Goal: Information Seeking & Learning: Learn about a topic

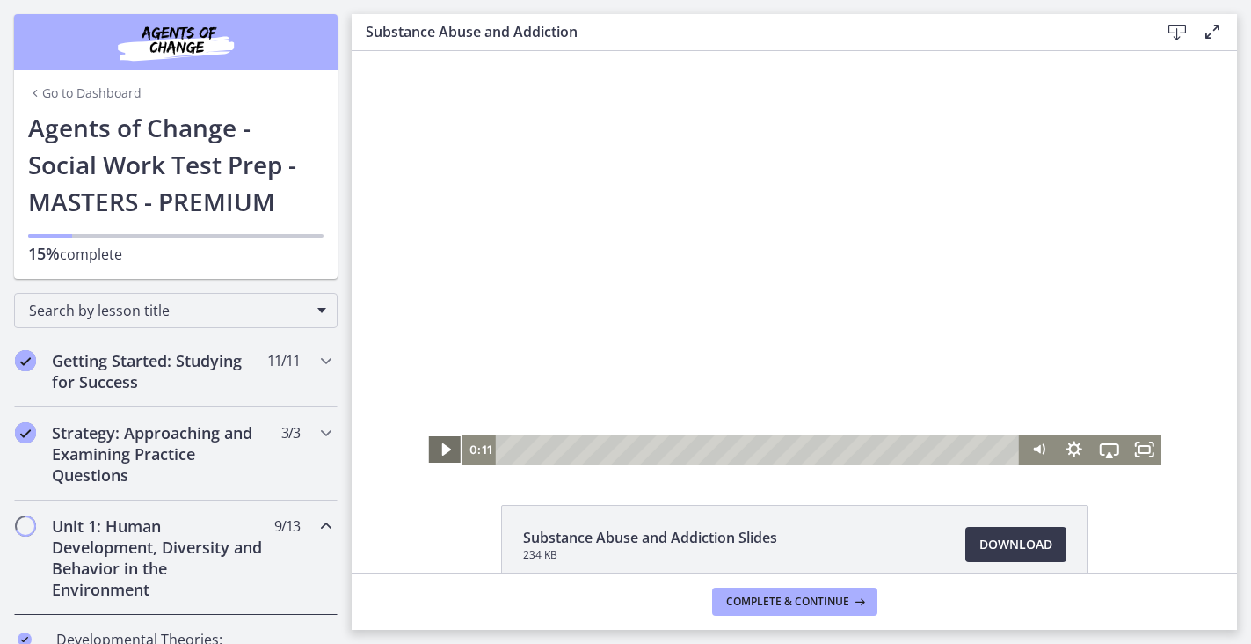
scroll to position [482, 0]
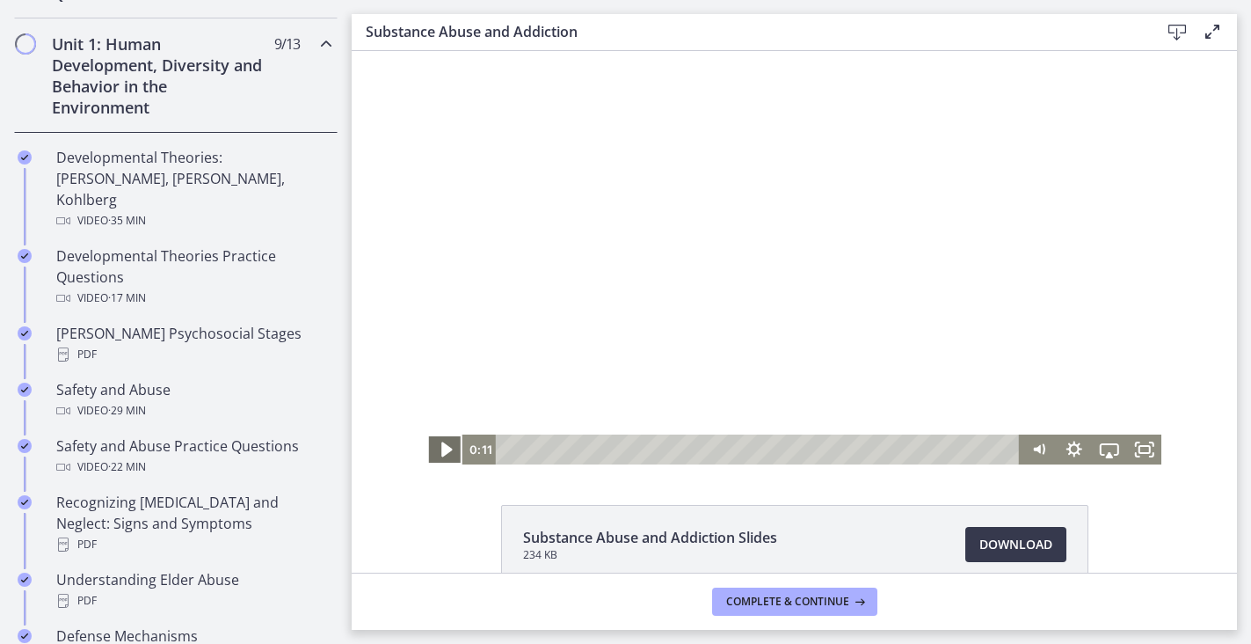
click at [448, 448] on icon "Play Video" at bounding box center [446, 449] width 11 height 15
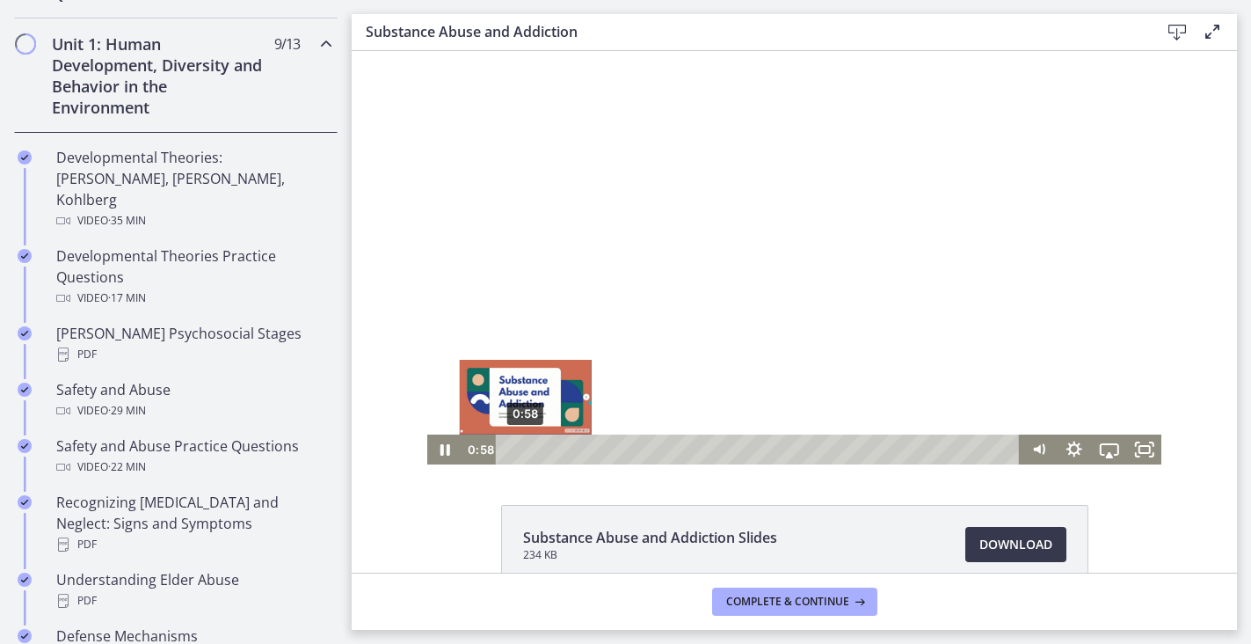
click at [526, 446] on div "0:58" at bounding box center [761, 449] width 504 height 30
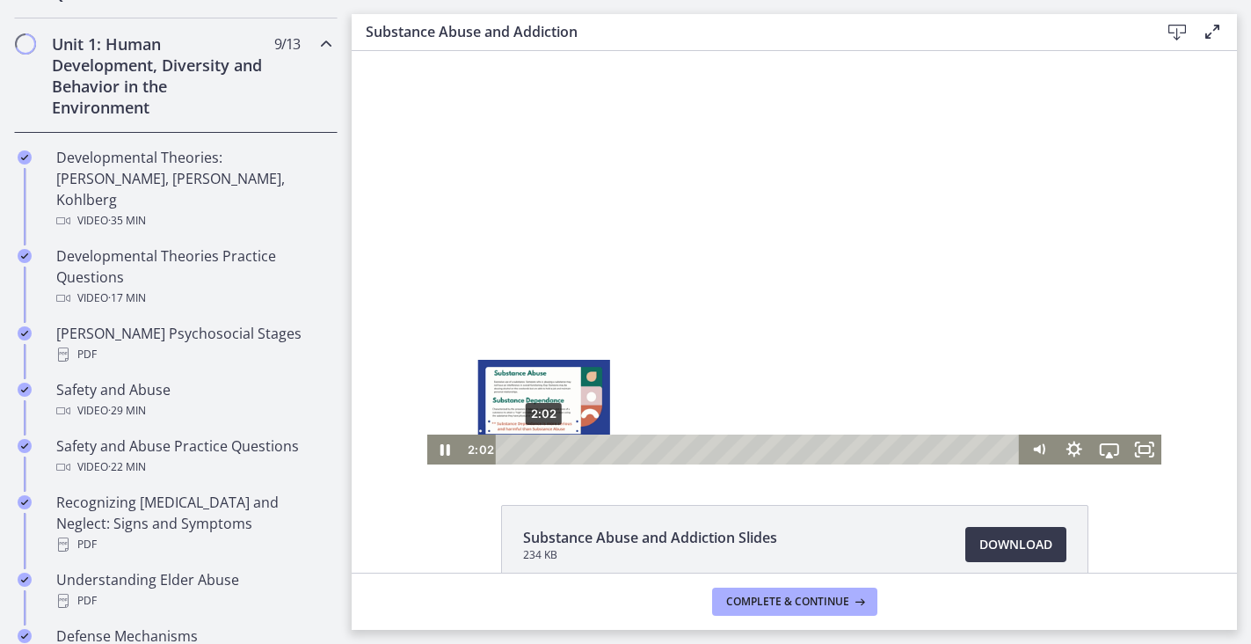
click at [544, 448] on div "2:02" at bounding box center [761, 449] width 504 height 30
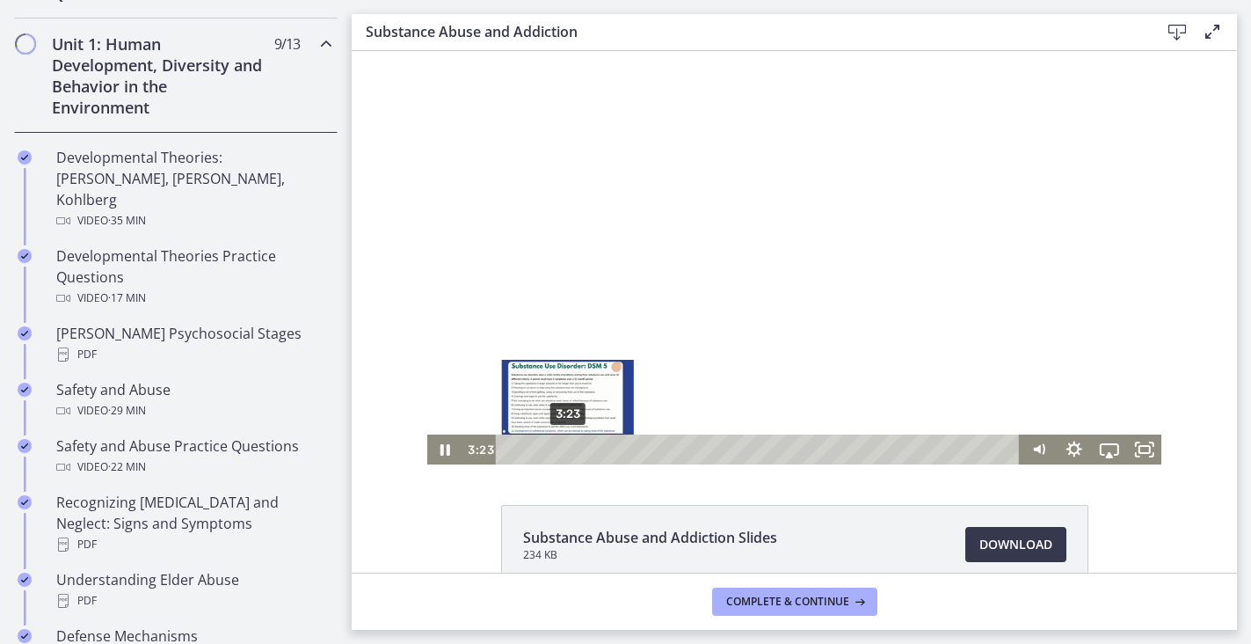
click at [568, 448] on div "3:23" at bounding box center [761, 449] width 504 height 30
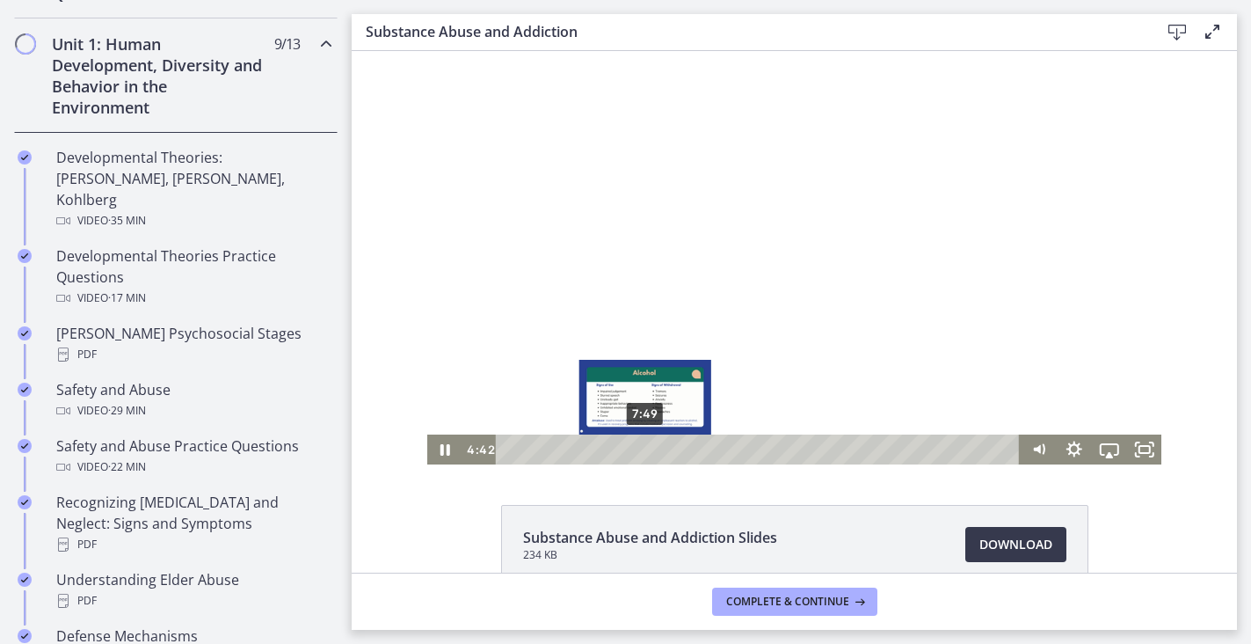
click at [645, 448] on div "7:49" at bounding box center [761, 449] width 504 height 30
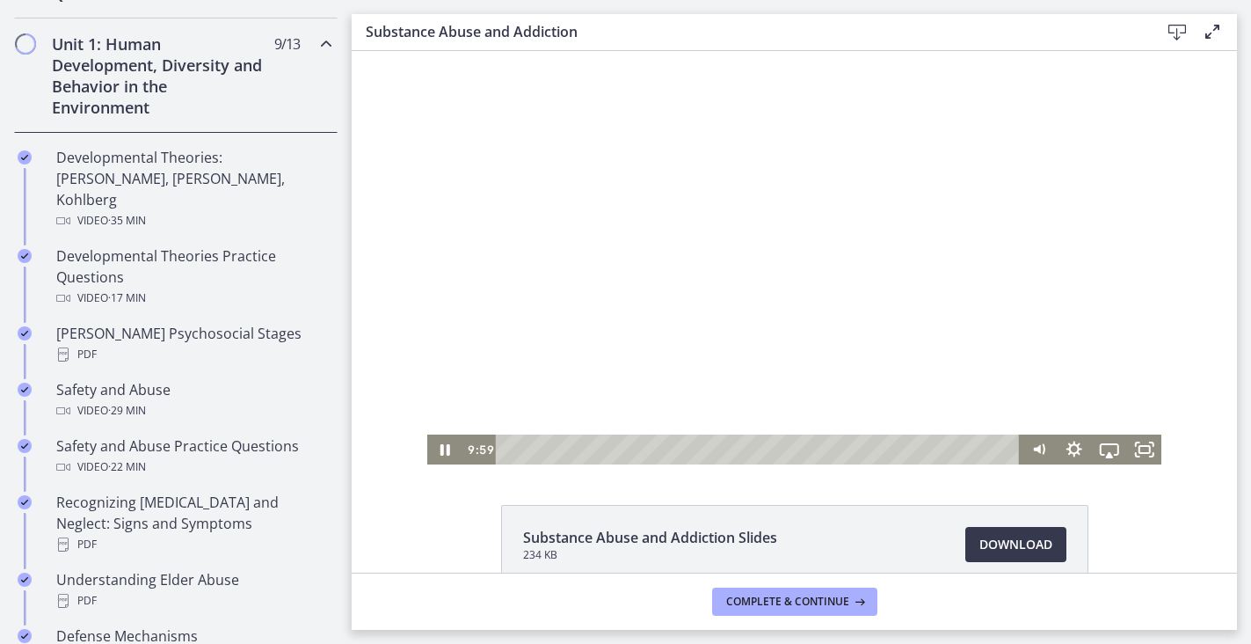
click at [480, 375] on div at bounding box center [794, 257] width 735 height 413
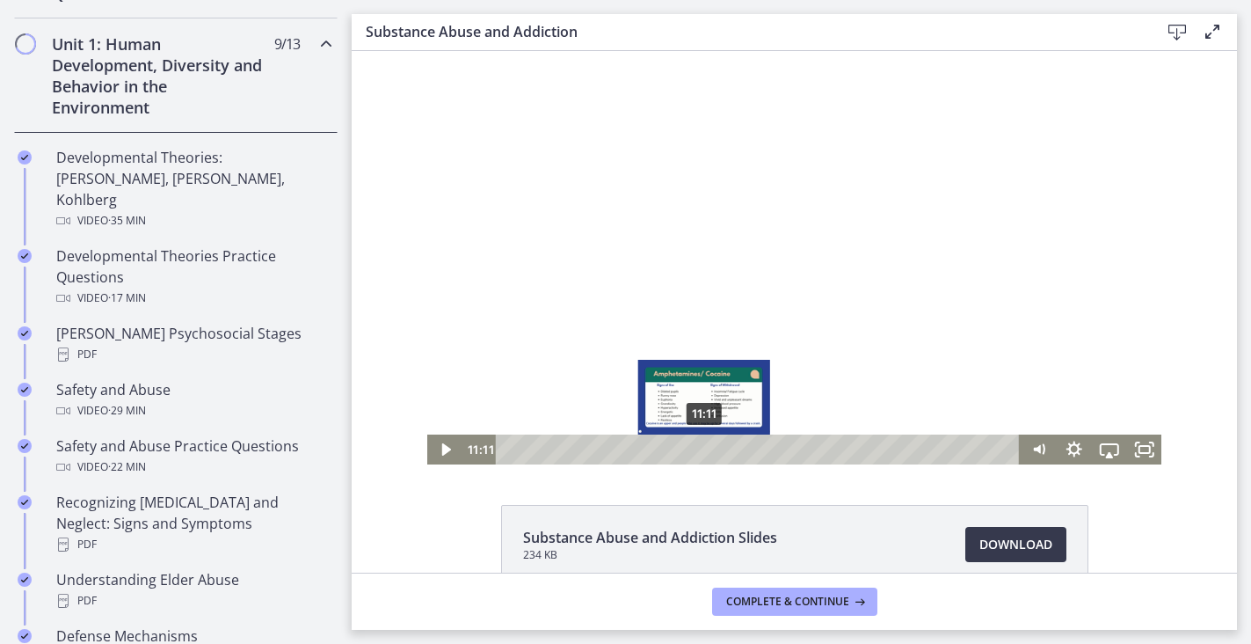
click at [704, 447] on div "11:11" at bounding box center [761, 449] width 504 height 30
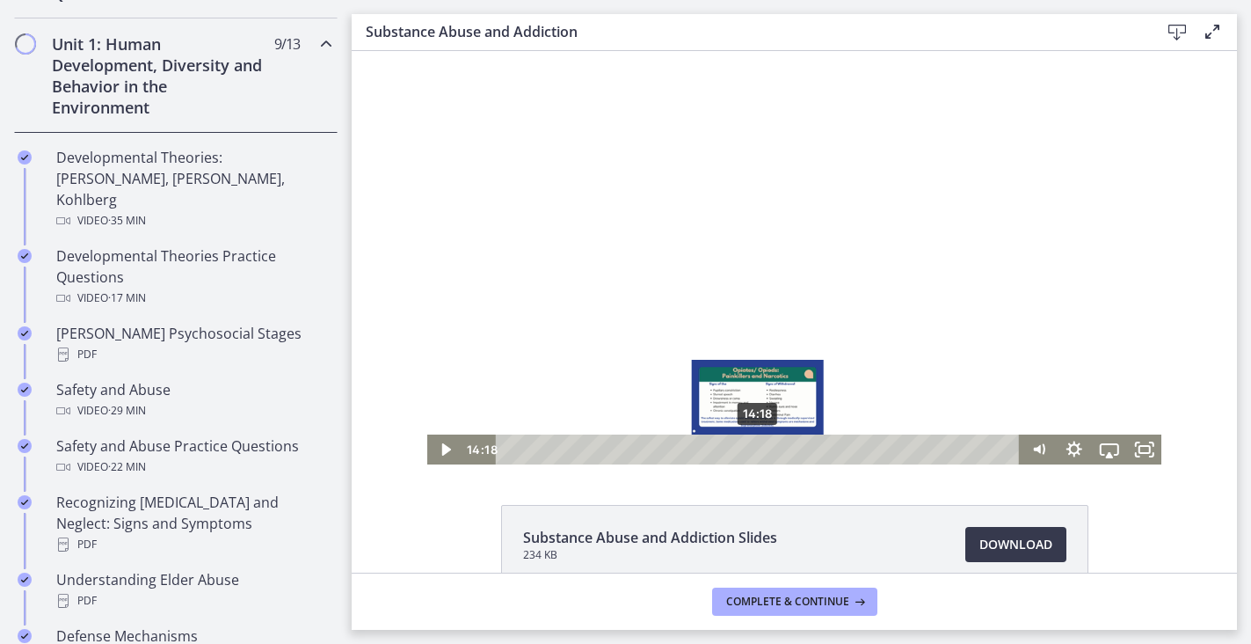
click at [759, 445] on div "14:18" at bounding box center [761, 449] width 504 height 30
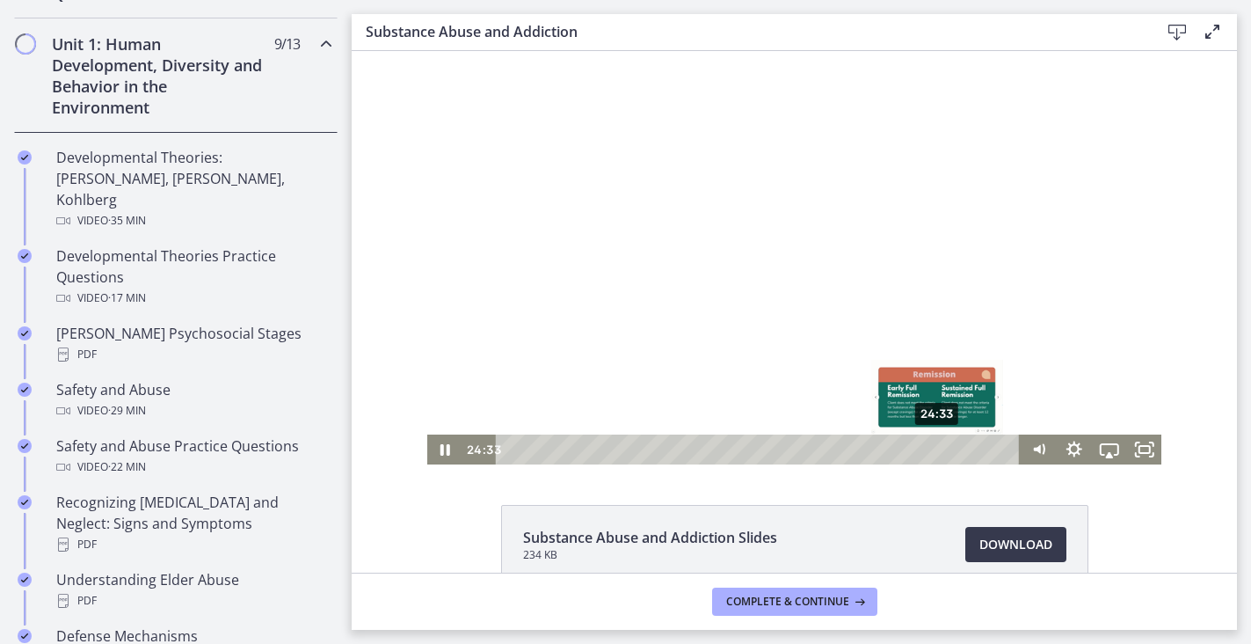
click at [938, 449] on div "24:33" at bounding box center [761, 449] width 504 height 30
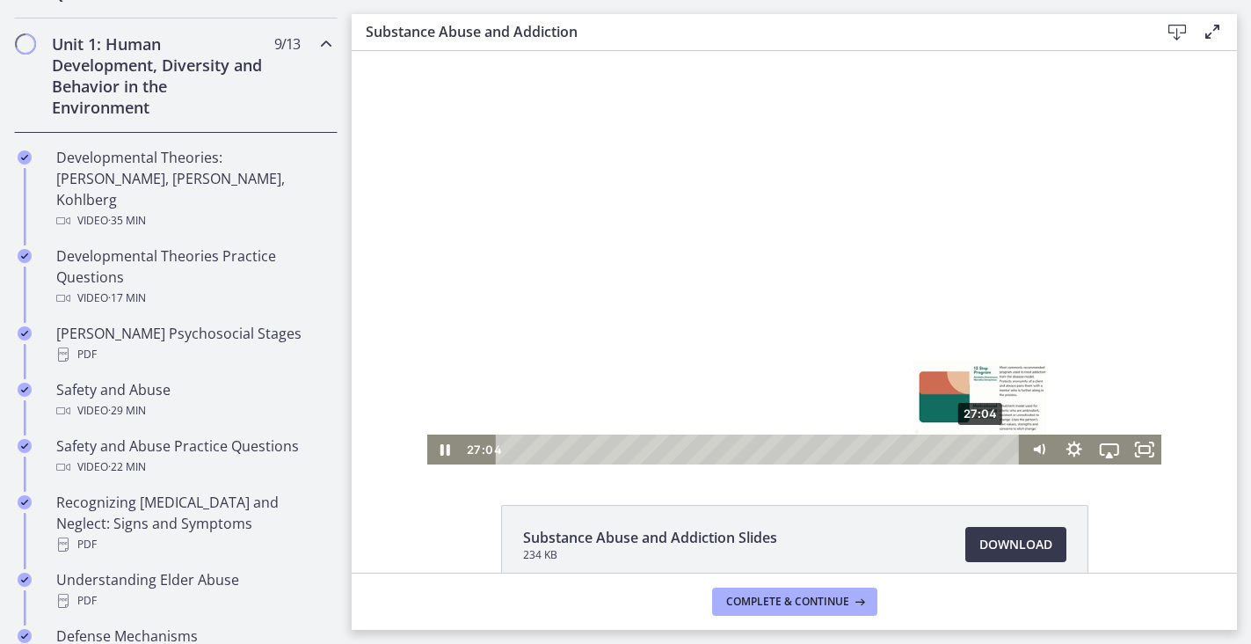
click at [982, 452] on div "27:04" at bounding box center [761, 449] width 504 height 30
click at [1002, 453] on div "28:13" at bounding box center [761, 449] width 504 height 30
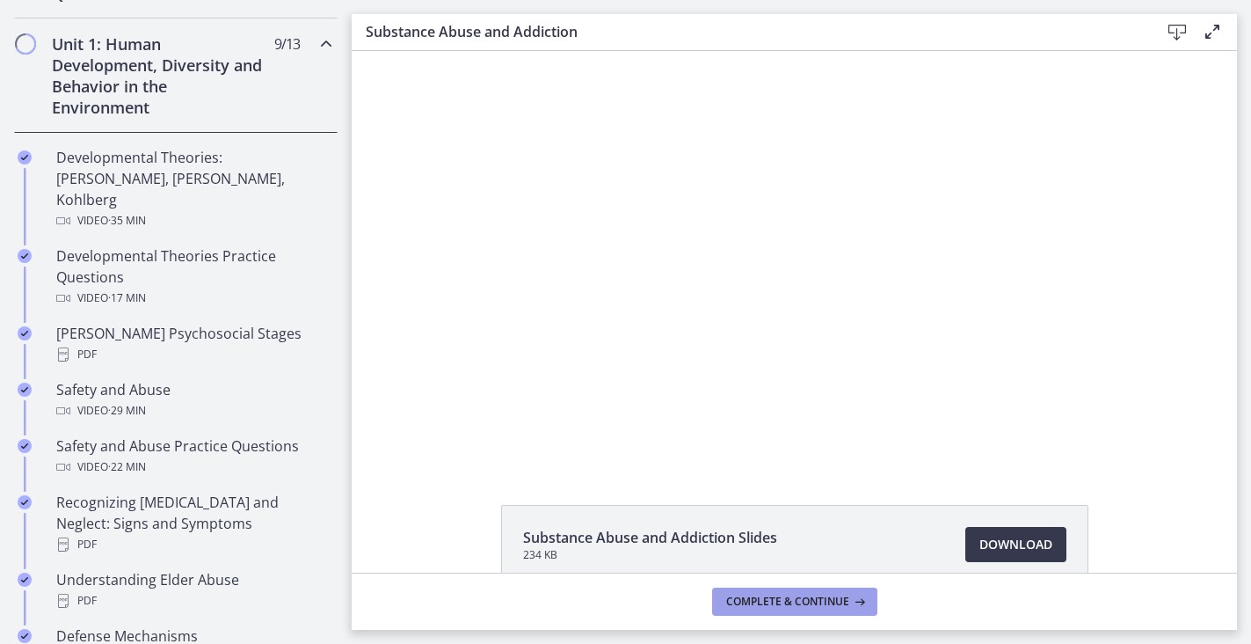
click at [834, 604] on span "Complete & continue" at bounding box center [787, 601] width 123 height 14
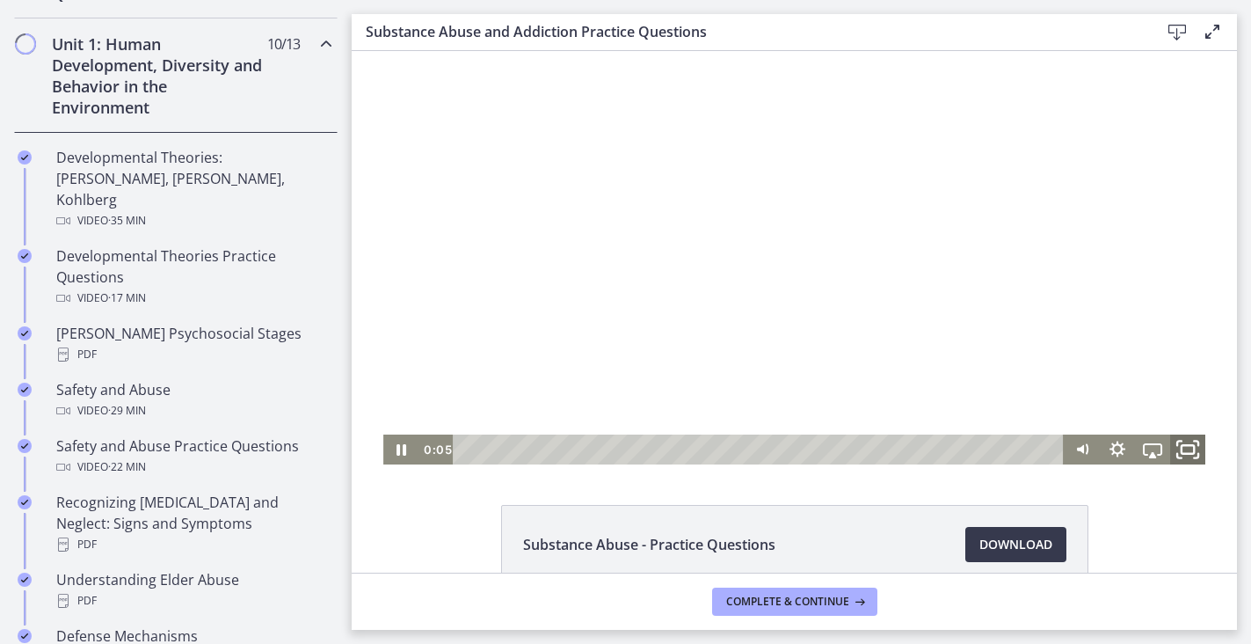
click at [1184, 455] on icon "Fullscreen" at bounding box center [1188, 450] width 42 height 36
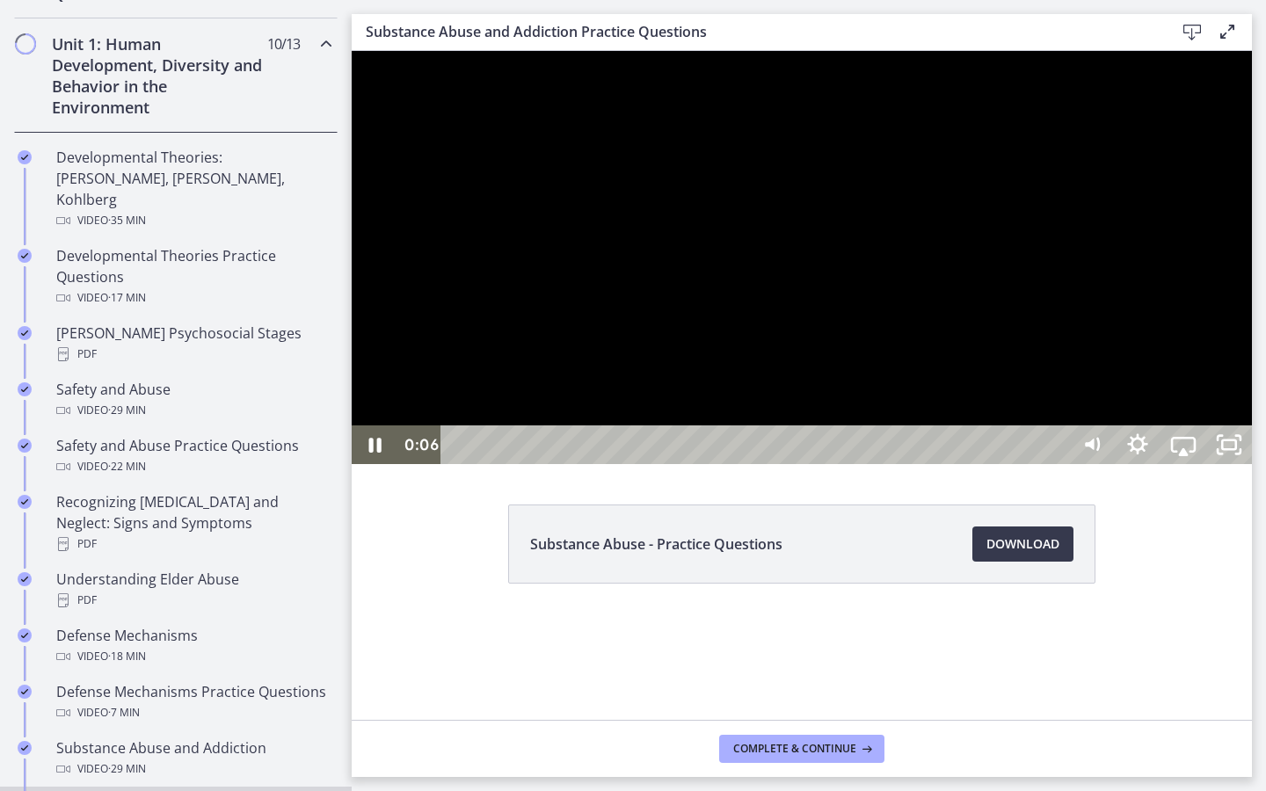
click at [463, 464] on div at bounding box center [802, 257] width 900 height 413
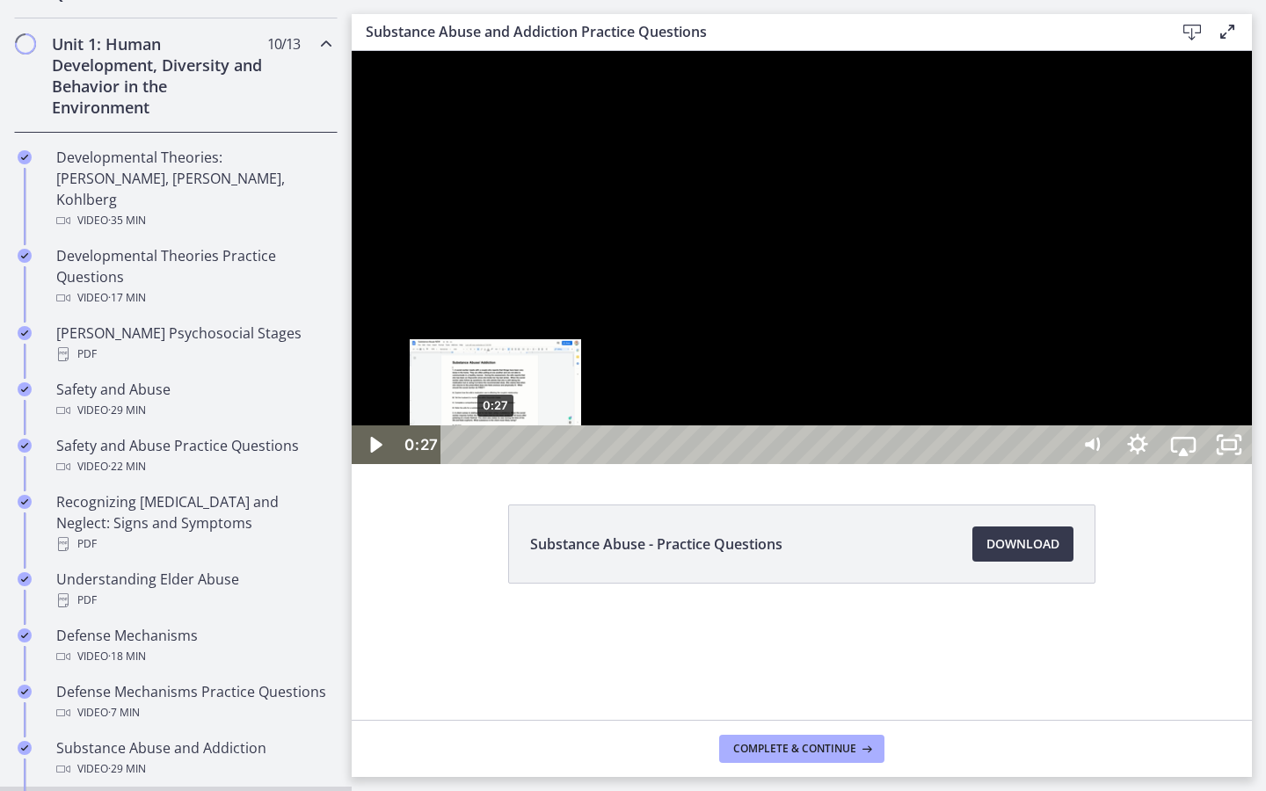
click at [496, 464] on div "0:27" at bounding box center [758, 445] width 600 height 39
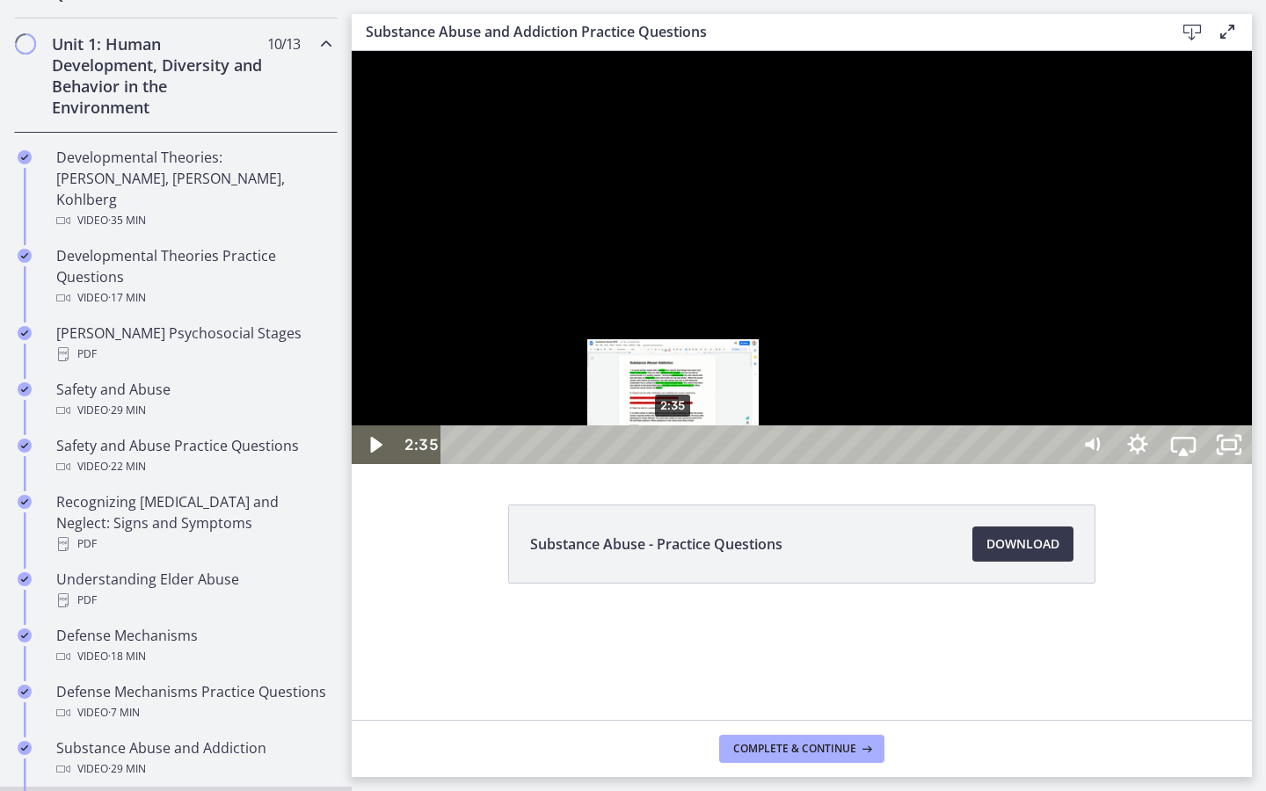
click at [674, 464] on div "2:35" at bounding box center [758, 445] width 600 height 39
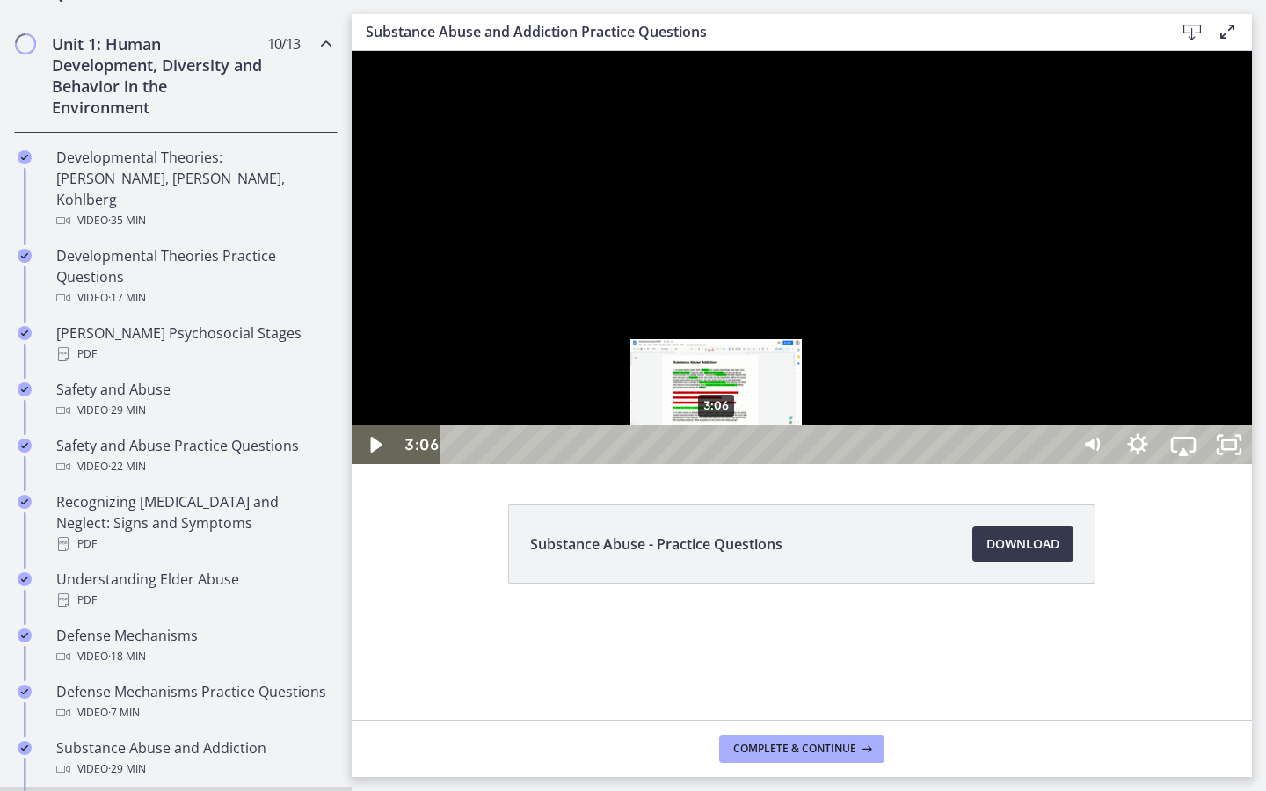
click at [718, 464] on div "3:06" at bounding box center [758, 445] width 600 height 39
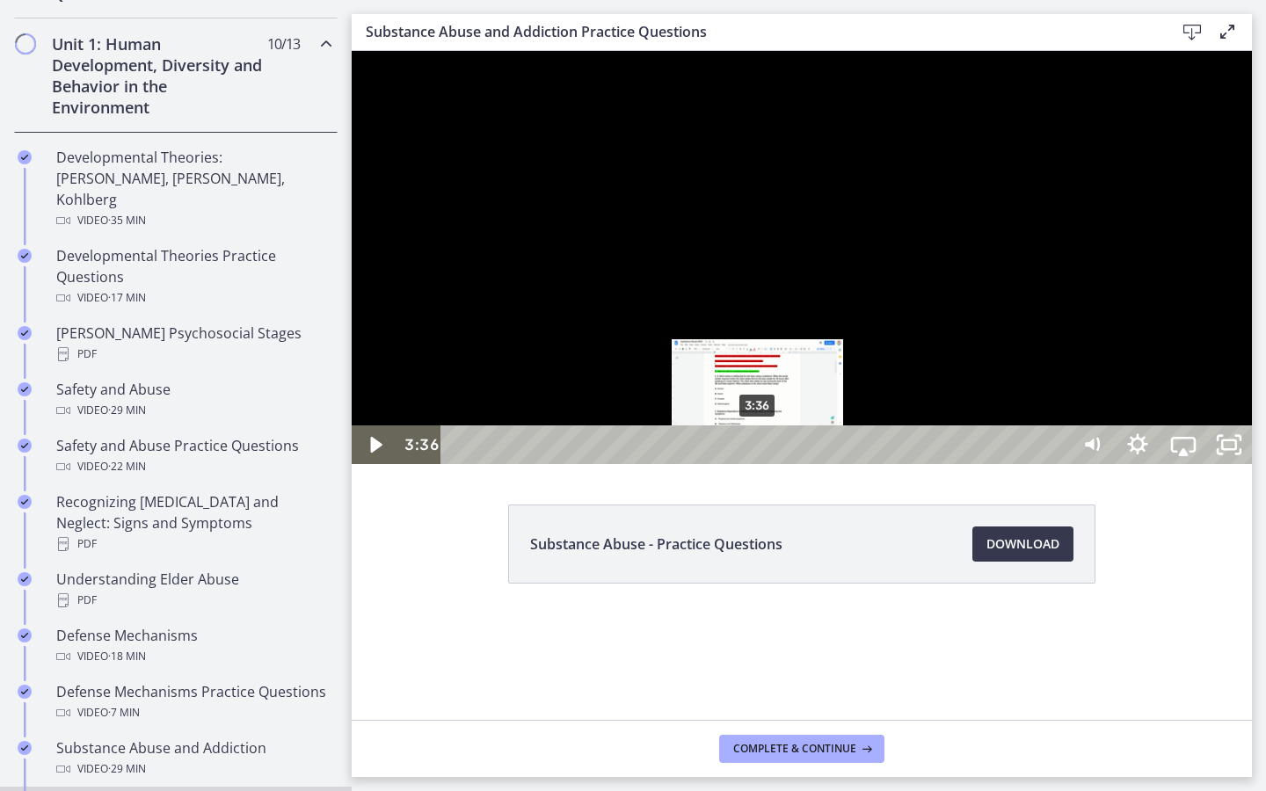
click at [759, 464] on div "3:36" at bounding box center [758, 445] width 600 height 39
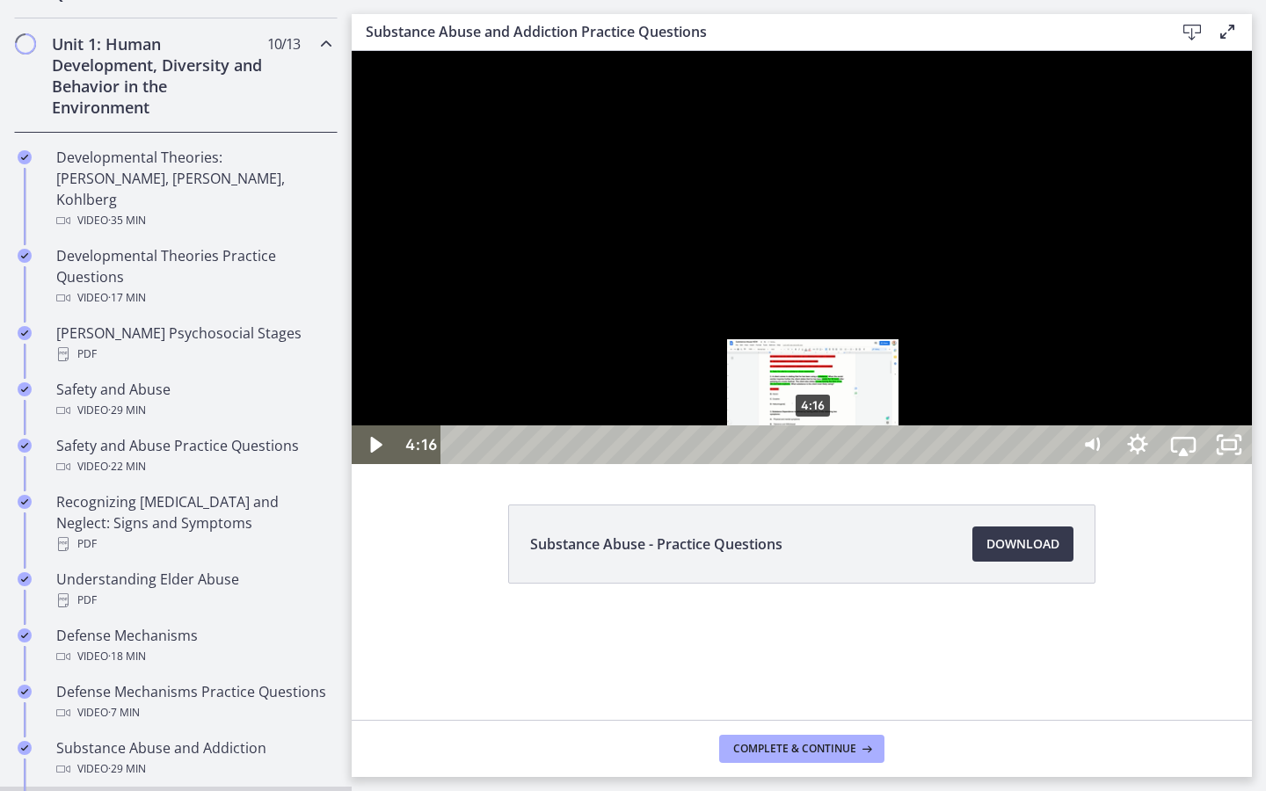
click at [814, 464] on div "4:16" at bounding box center [758, 445] width 600 height 39
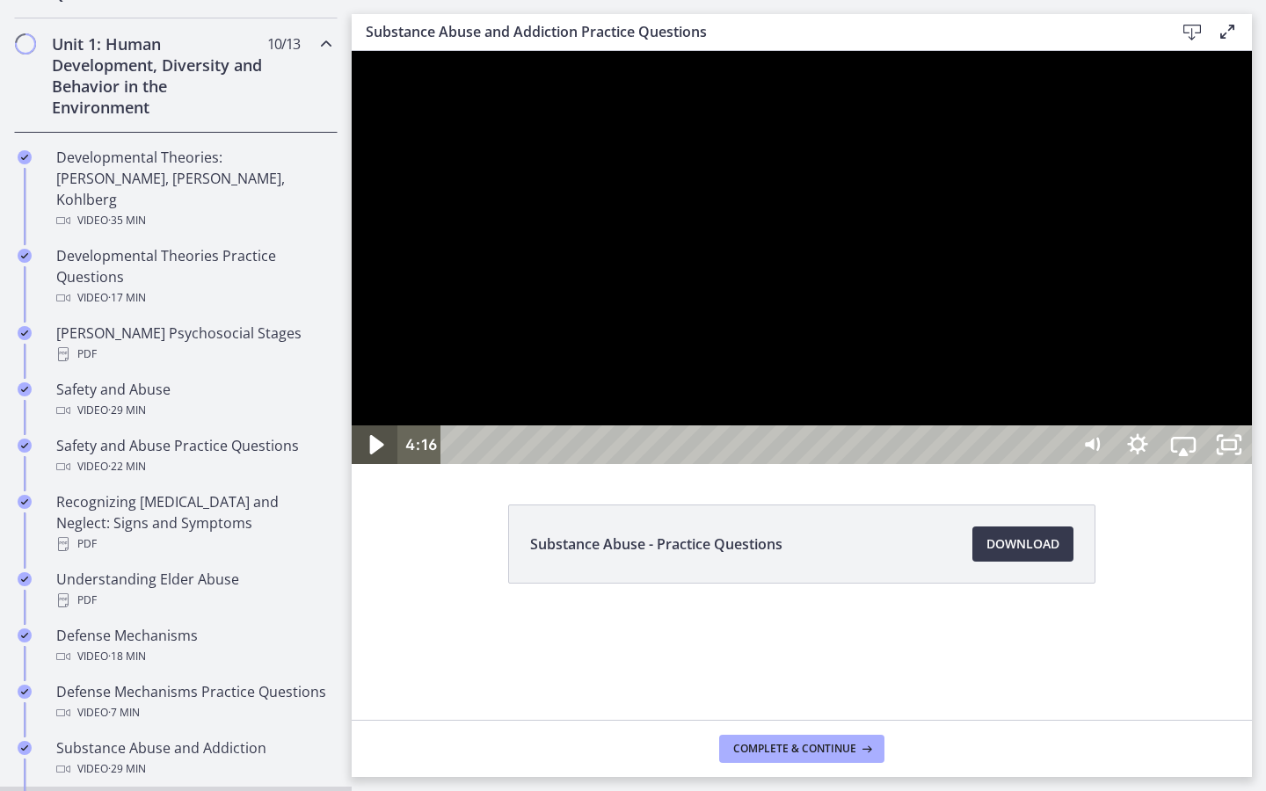
click at [377, 455] on icon "Play Video" at bounding box center [377, 444] width 14 height 19
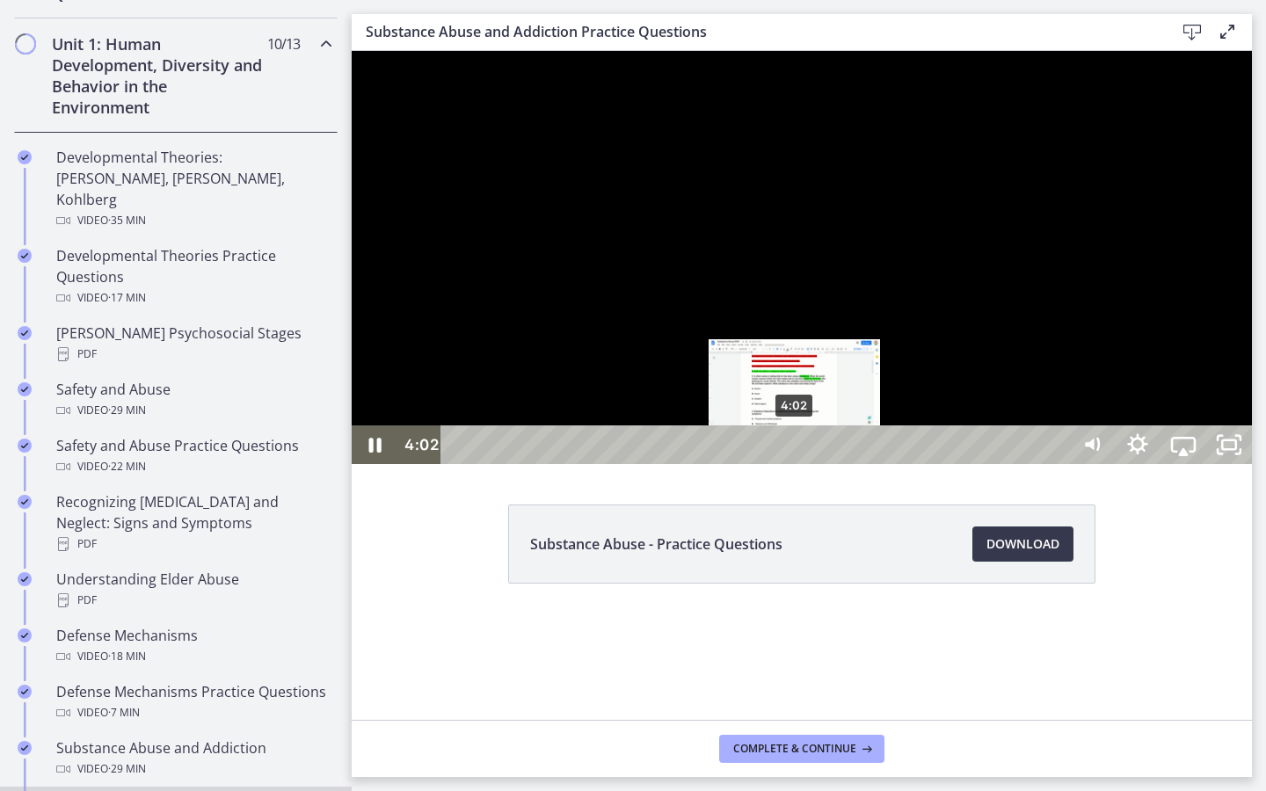
click at [796, 464] on div "4:02" at bounding box center [758, 445] width 600 height 39
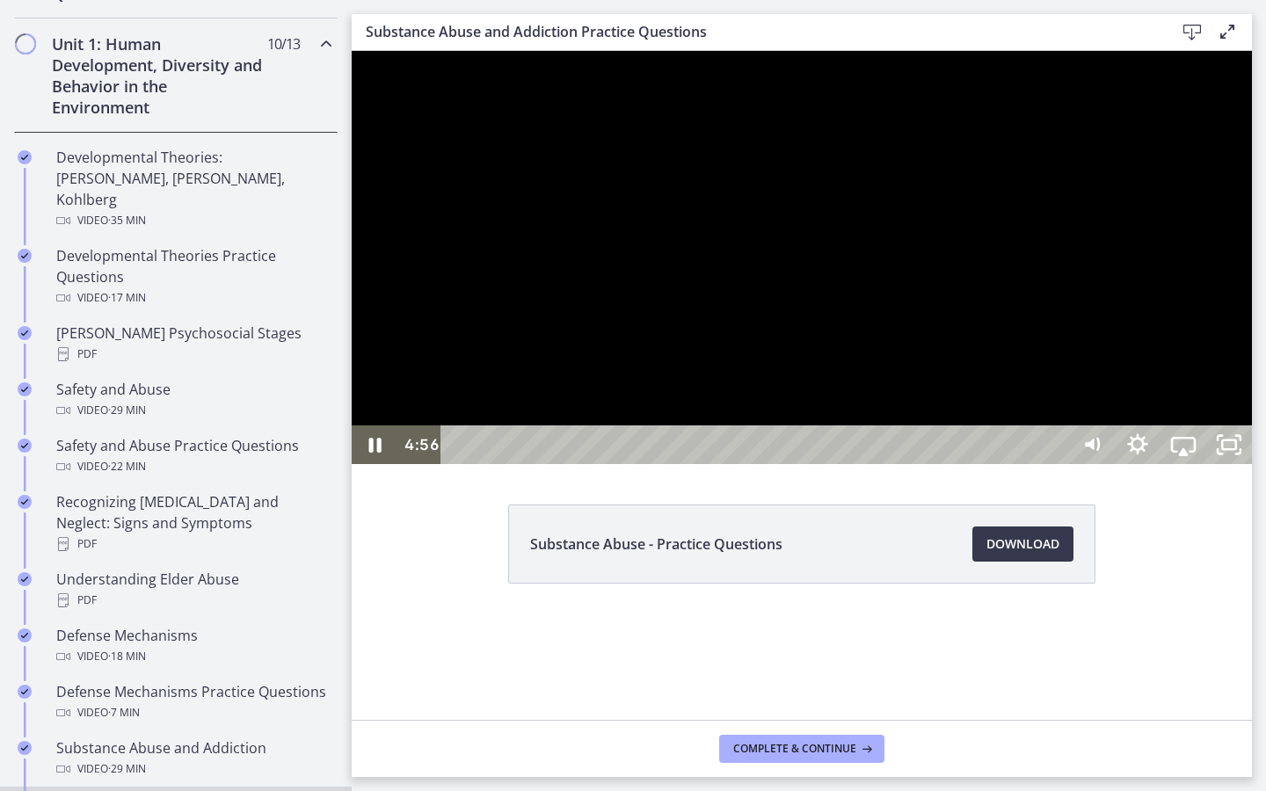
click at [1250, 392] on div at bounding box center [802, 257] width 900 height 413
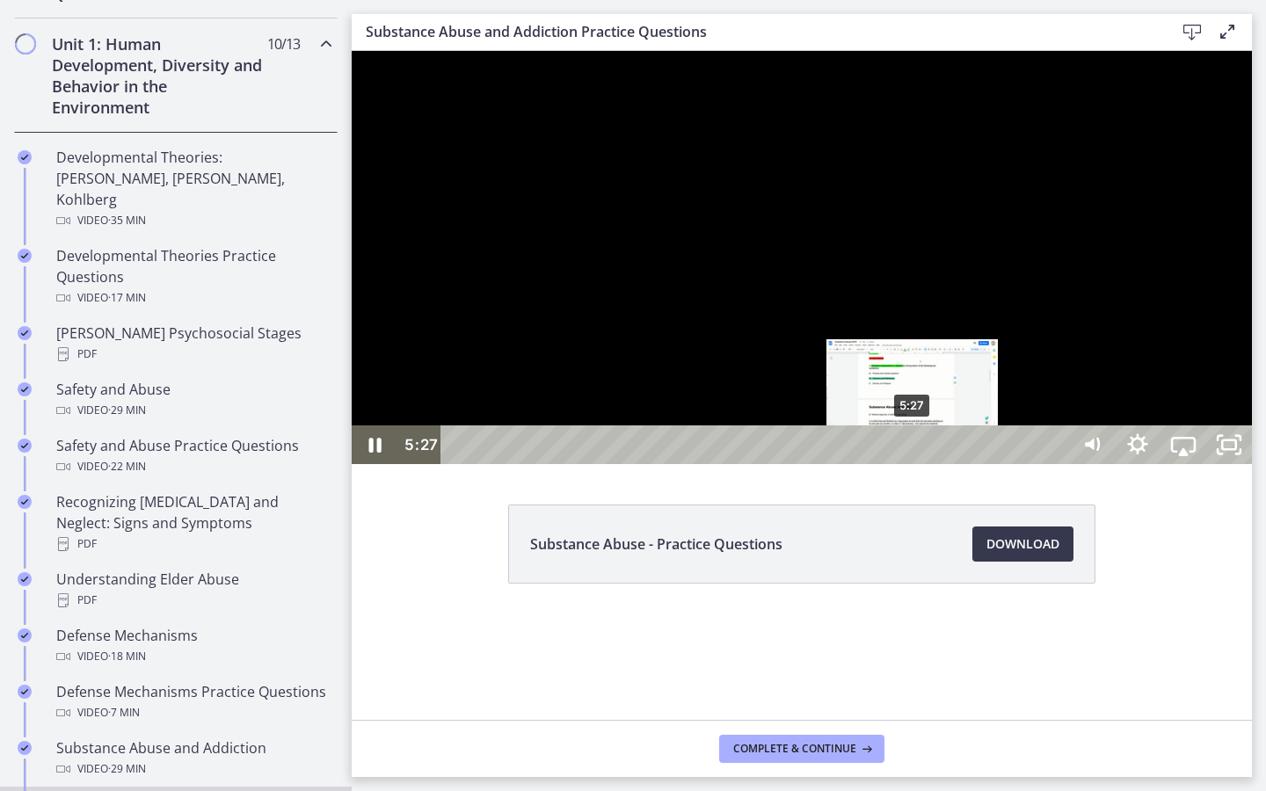
click at [914, 464] on div "5:27" at bounding box center [758, 445] width 600 height 39
click at [893, 464] on div "5:12" at bounding box center [758, 445] width 600 height 39
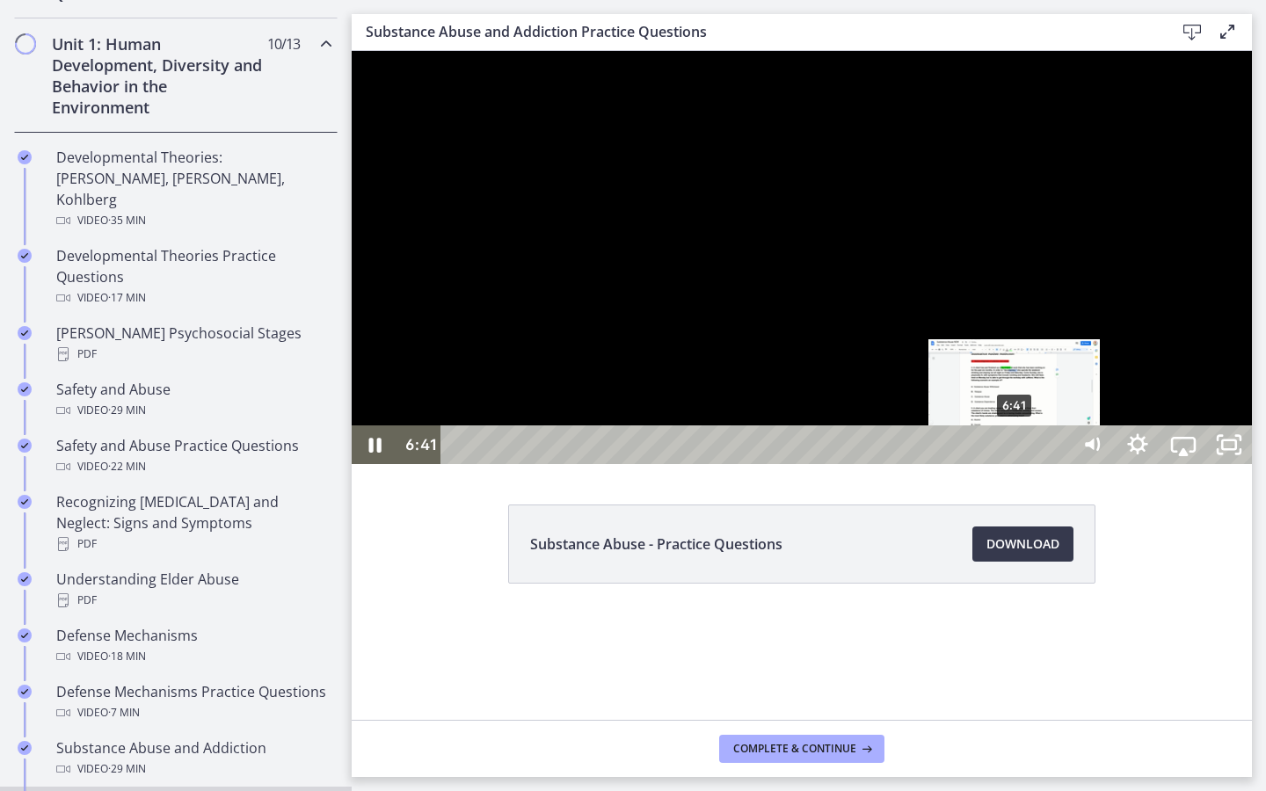
click at [1016, 464] on div "6:41" at bounding box center [758, 445] width 600 height 39
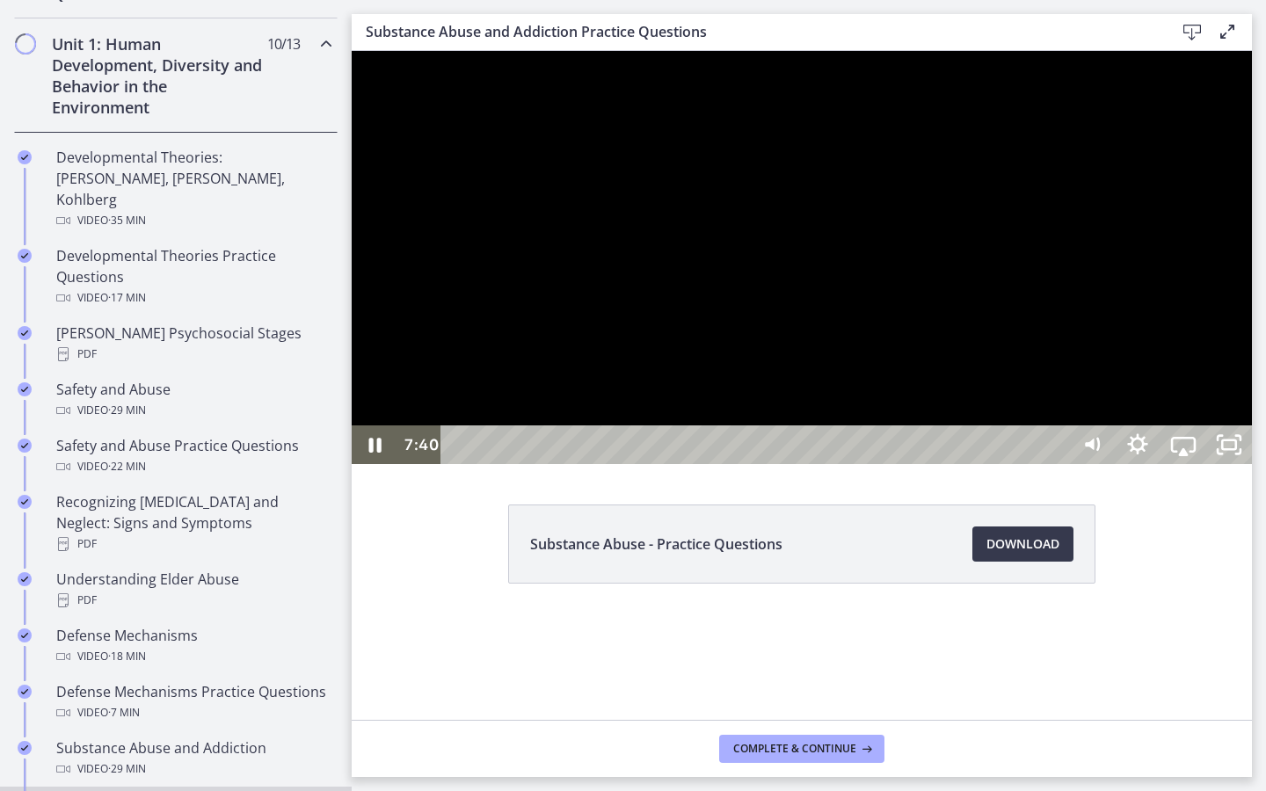
click at [856, 464] on div at bounding box center [802, 257] width 900 height 413
click at [846, 464] on div at bounding box center [802, 257] width 900 height 413
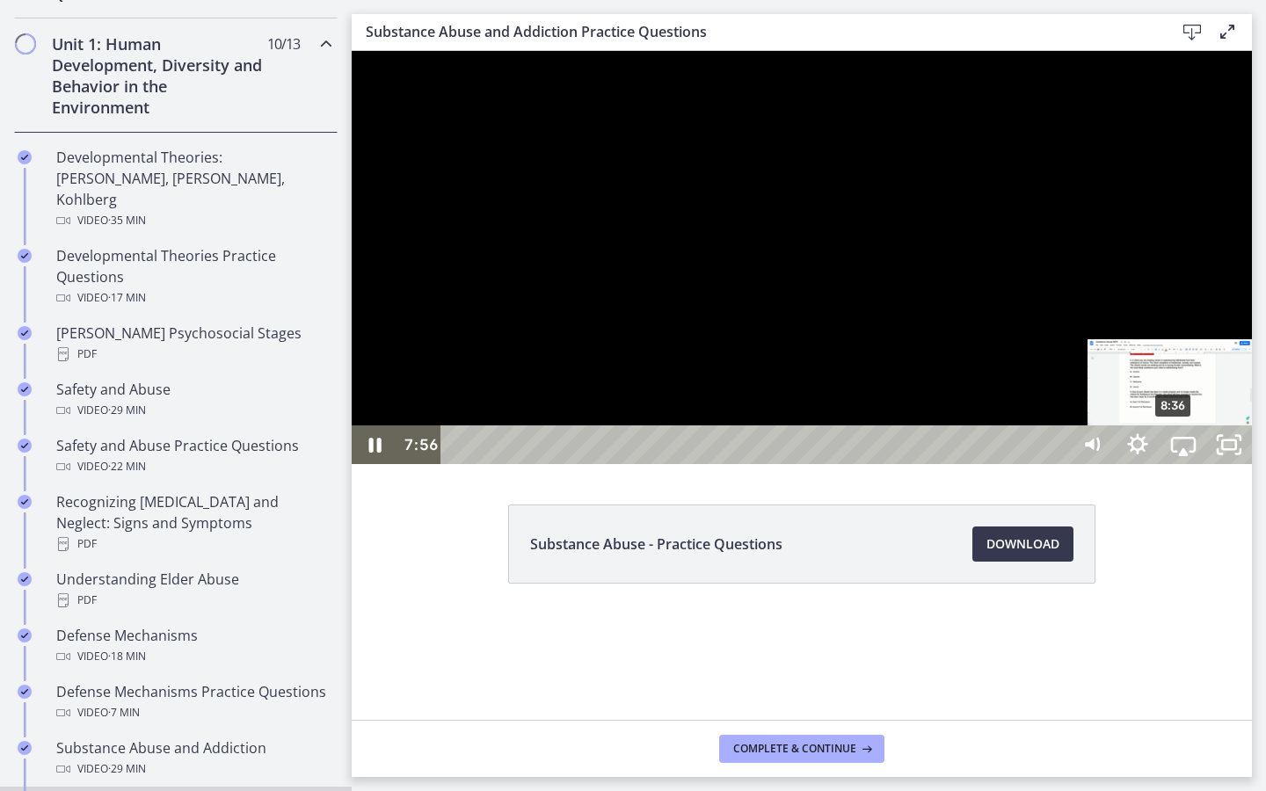
click at [1058, 464] on div "8:36" at bounding box center [758, 445] width 600 height 39
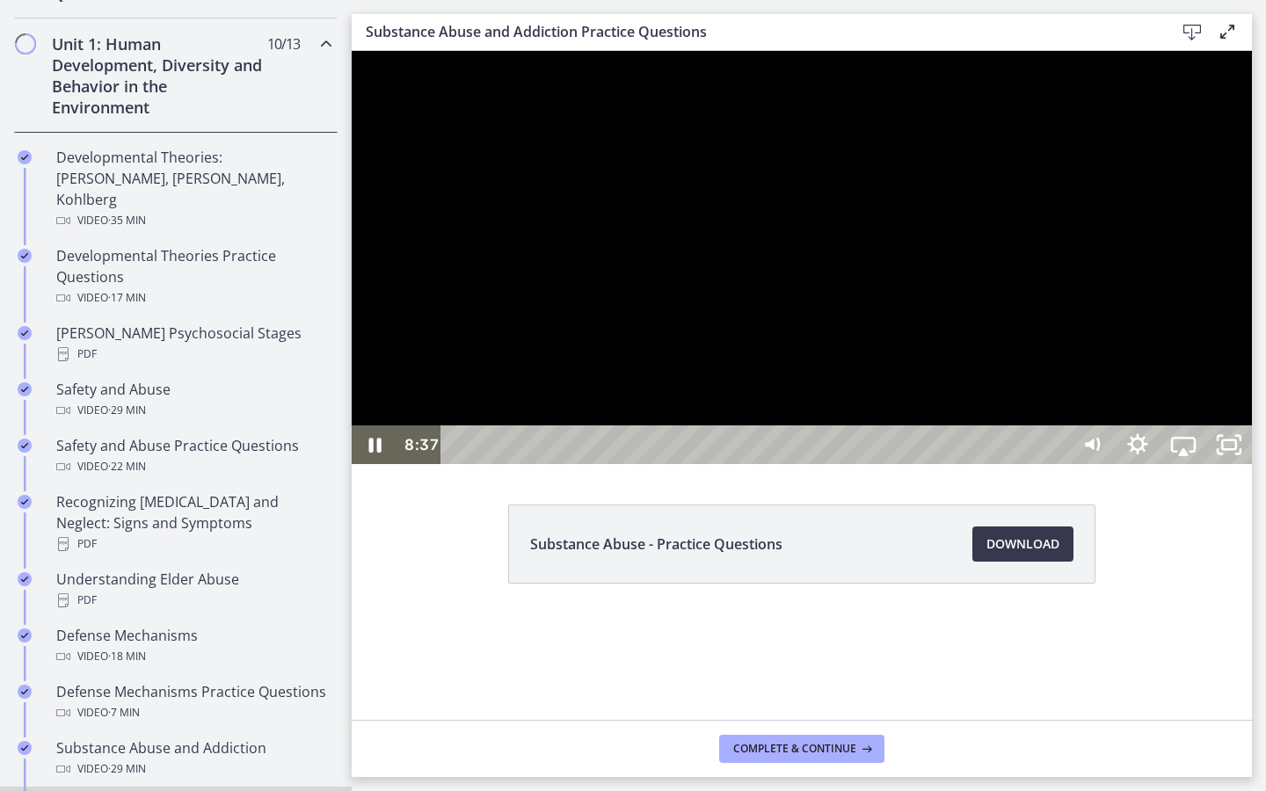
click at [1148, 464] on div at bounding box center [802, 257] width 900 height 413
click at [1058, 464] on div "10:25" at bounding box center [758, 445] width 600 height 39
click at [1058, 464] on div "11:21" at bounding box center [758, 445] width 600 height 39
click at [1003, 434] on div at bounding box center [802, 257] width 900 height 413
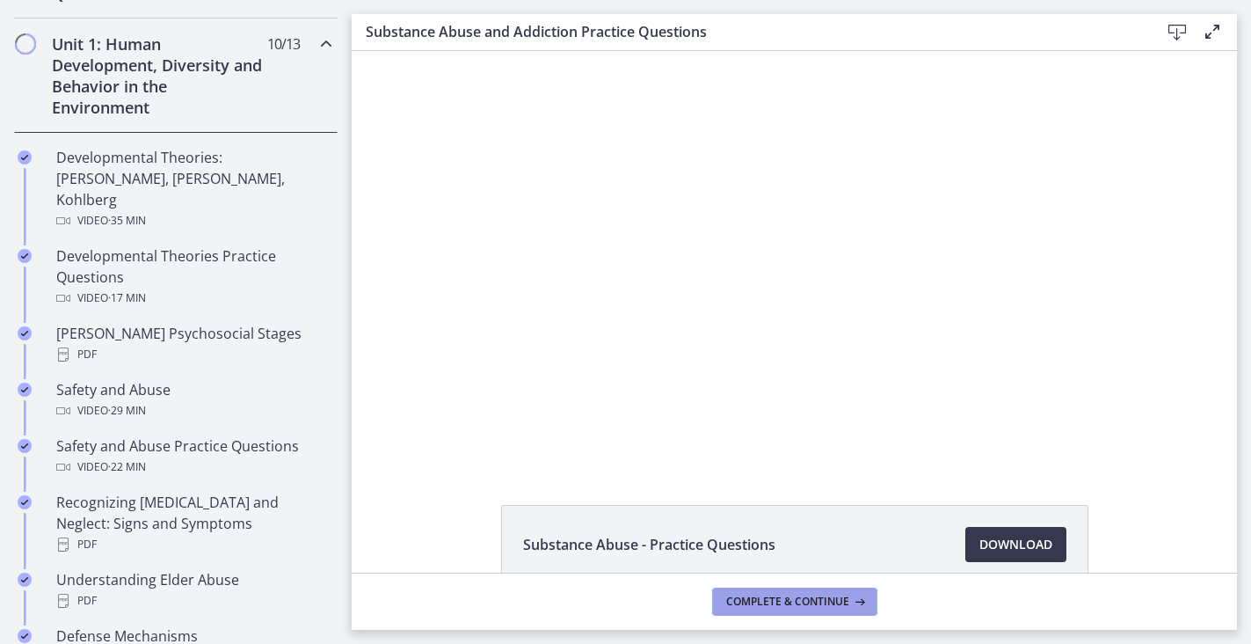
click at [754, 598] on span "Complete & continue" at bounding box center [787, 601] width 123 height 14
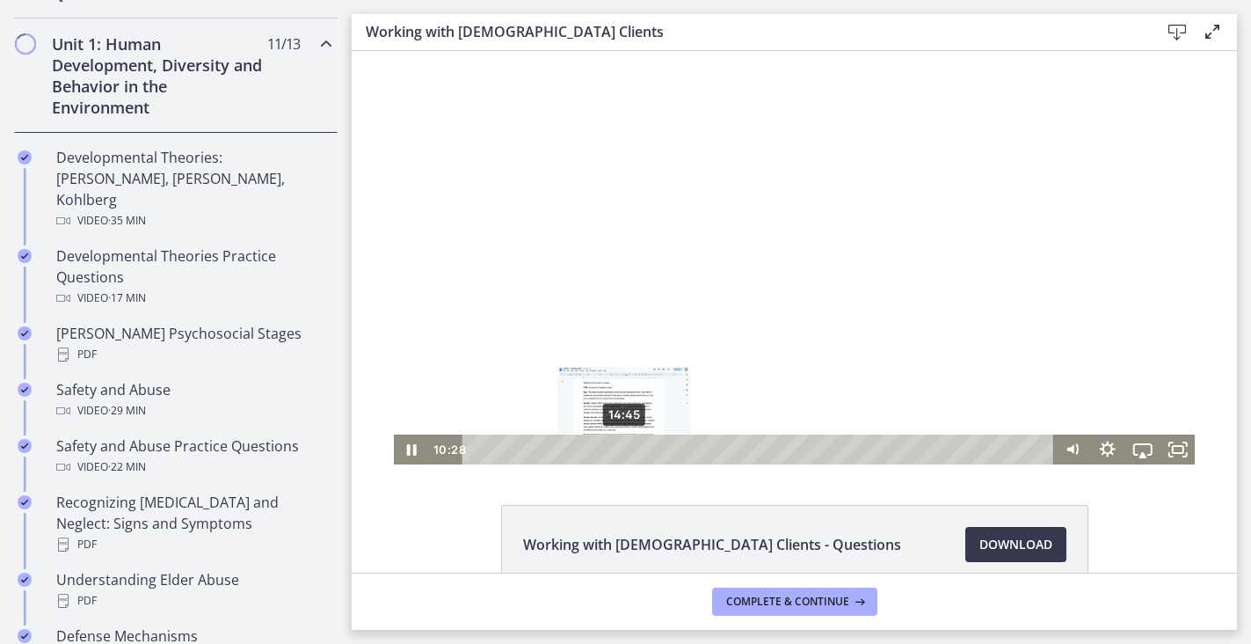
click at [624, 444] on div "14:45" at bounding box center [761, 449] width 570 height 30
click at [399, 454] on icon "Pause" at bounding box center [411, 450] width 42 height 36
click at [411, 450] on icon "Play Video" at bounding box center [412, 449] width 9 height 12
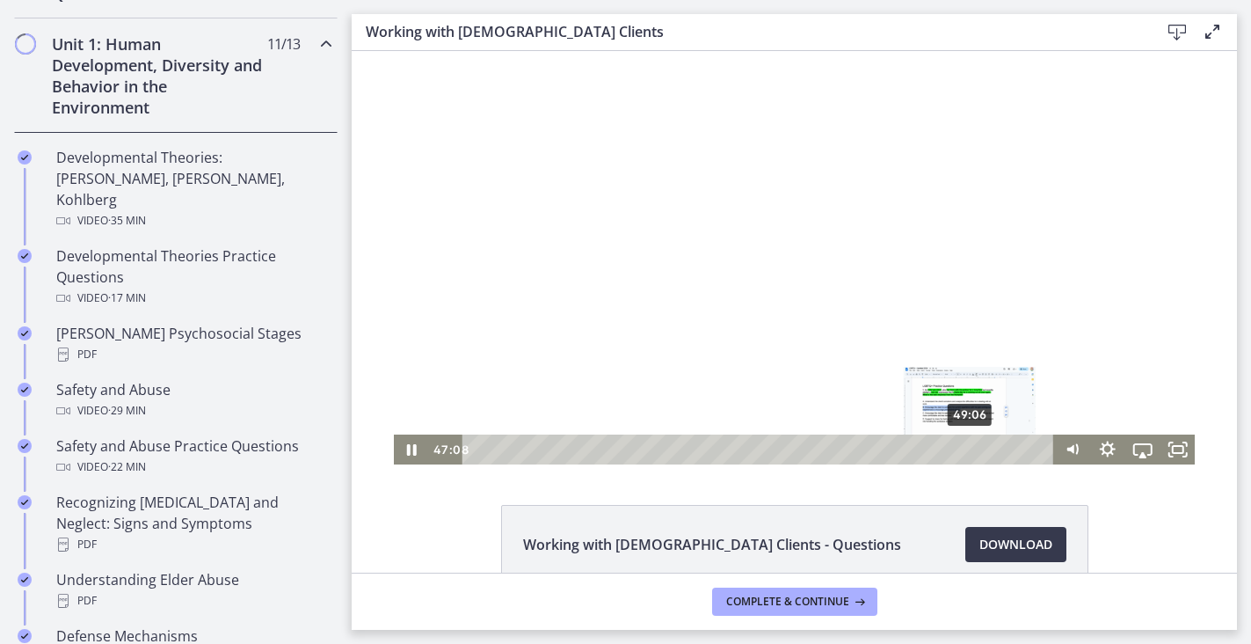
click at [971, 451] on div "49:06" at bounding box center [761, 449] width 570 height 30
click at [987, 450] on div "50:40" at bounding box center [761, 449] width 570 height 30
click at [411, 446] on icon "Pause" at bounding box center [411, 450] width 42 height 36
click at [995, 449] on div "51:32" at bounding box center [761, 449] width 570 height 30
click at [1009, 448] on div "52:56" at bounding box center [761, 449] width 570 height 30
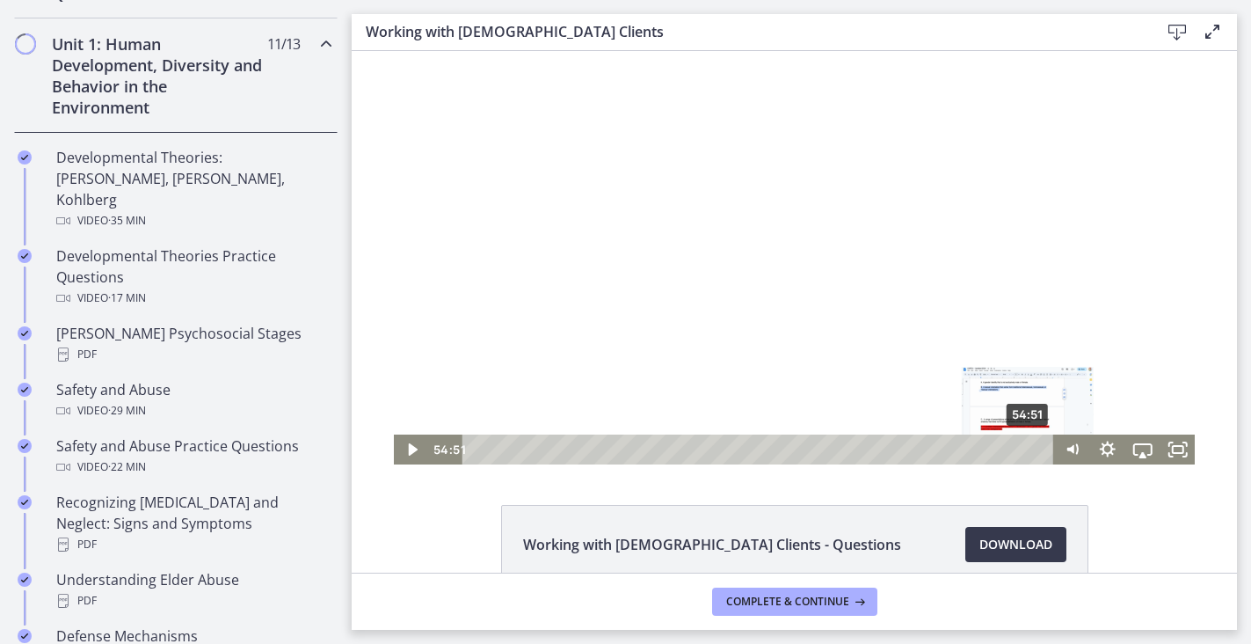
click at [1029, 446] on div "54:51" at bounding box center [761, 449] width 570 height 30
click at [1018, 448] on div "53:48" at bounding box center [761, 449] width 570 height 30
click at [1033, 452] on div "55:17" at bounding box center [761, 449] width 570 height 30
click at [1036, 452] on div "Playbar" at bounding box center [1035, 449] width 10 height 10
click at [750, 364] on div at bounding box center [795, 257] width 802 height 413
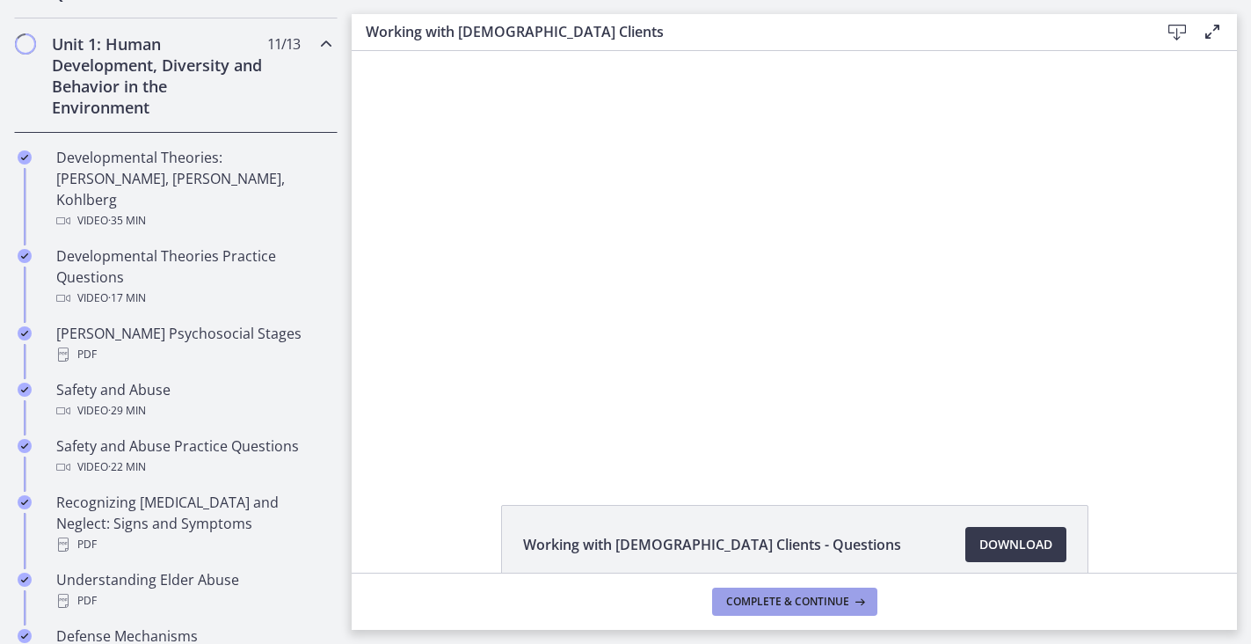
click at [785, 595] on span "Complete & continue" at bounding box center [787, 601] width 123 height 14
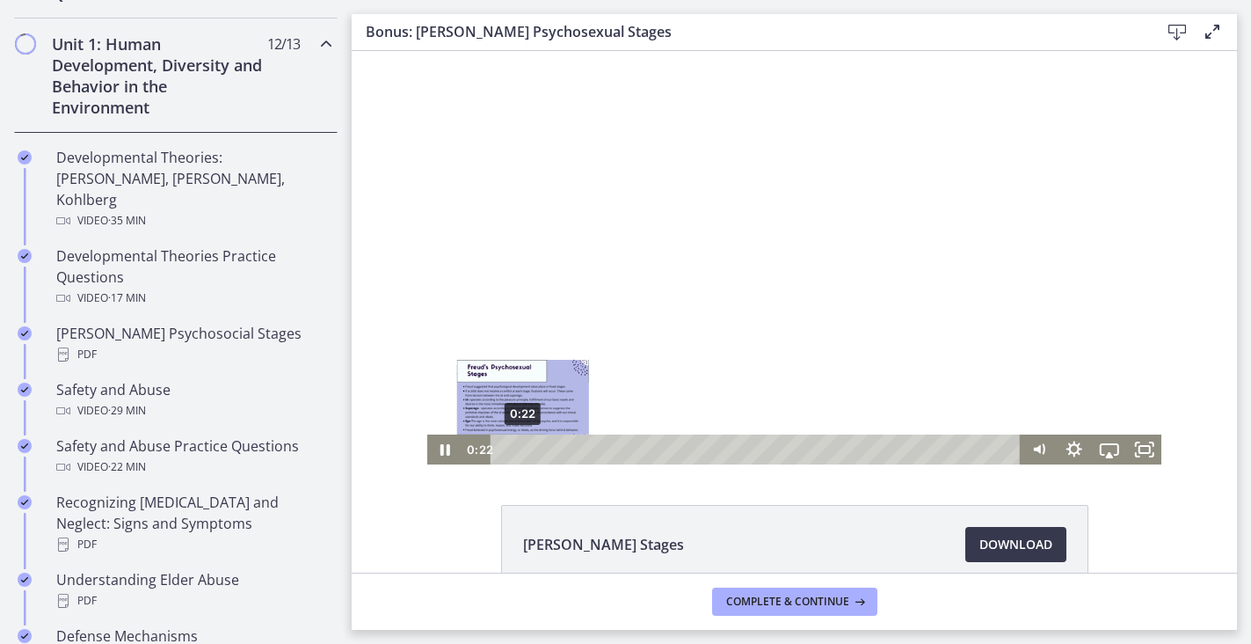
click at [523, 448] on div "0:22" at bounding box center [757, 449] width 509 height 30
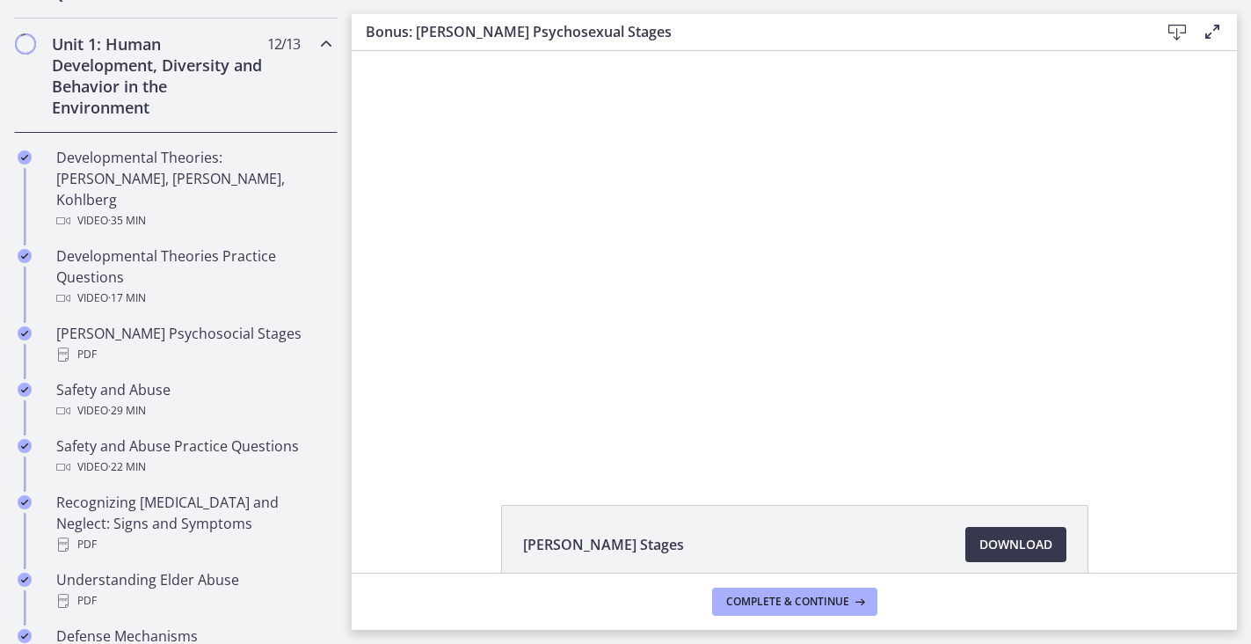
click at [344, 84] on div "Unit 1: Human Development, Diversity and Behavior in the Environment 12 / 13 Co…" at bounding box center [176, 75] width 352 height 114
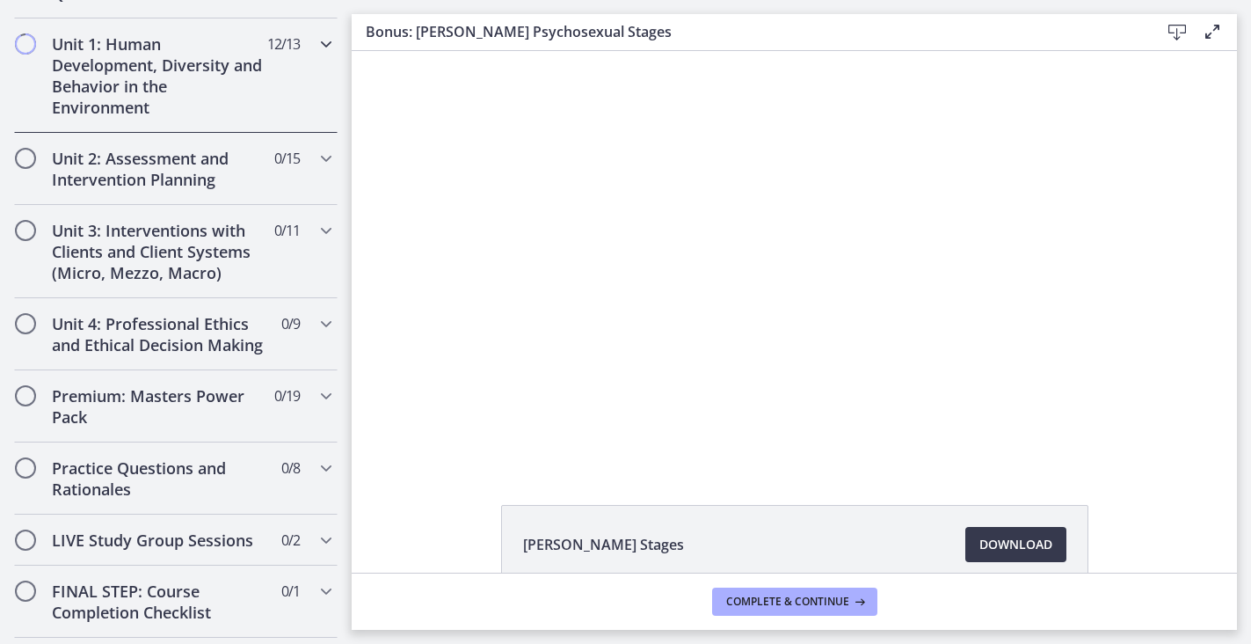
click at [343, 84] on div "Unit 1: Human Development, Diversity and Behavior in the Environment 12 / 13 Co…" at bounding box center [176, 75] width 352 height 114
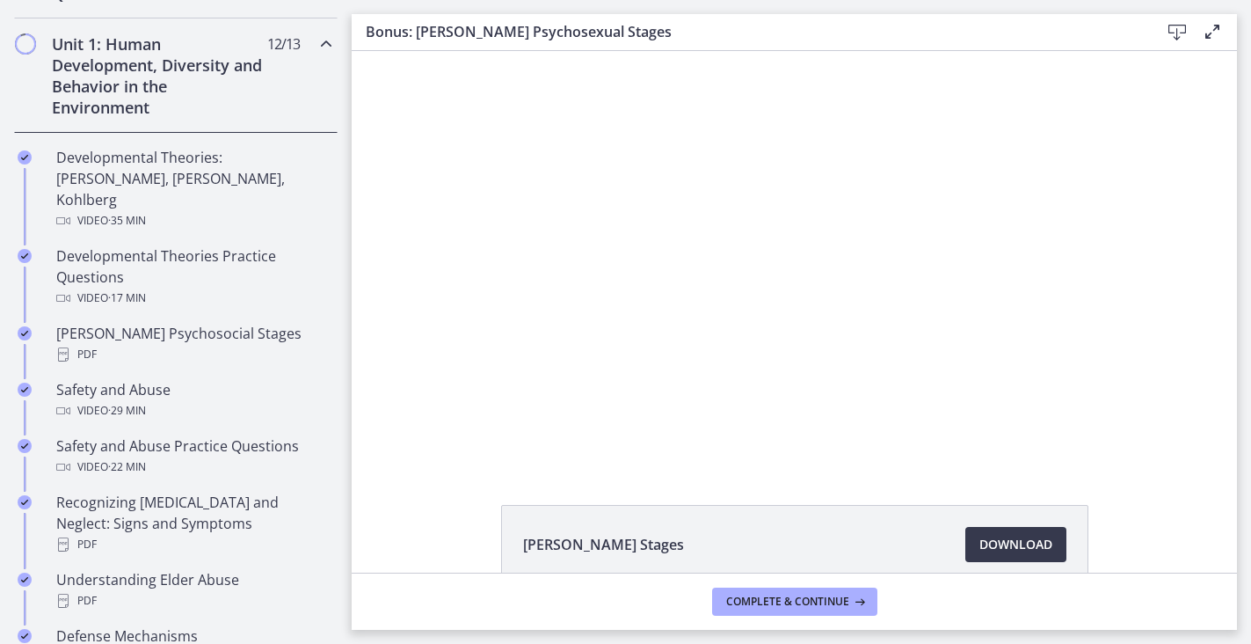
click at [410, 495] on div "[PERSON_NAME] Stages Download Opens in a new window" at bounding box center [794, 311] width 885 height 521
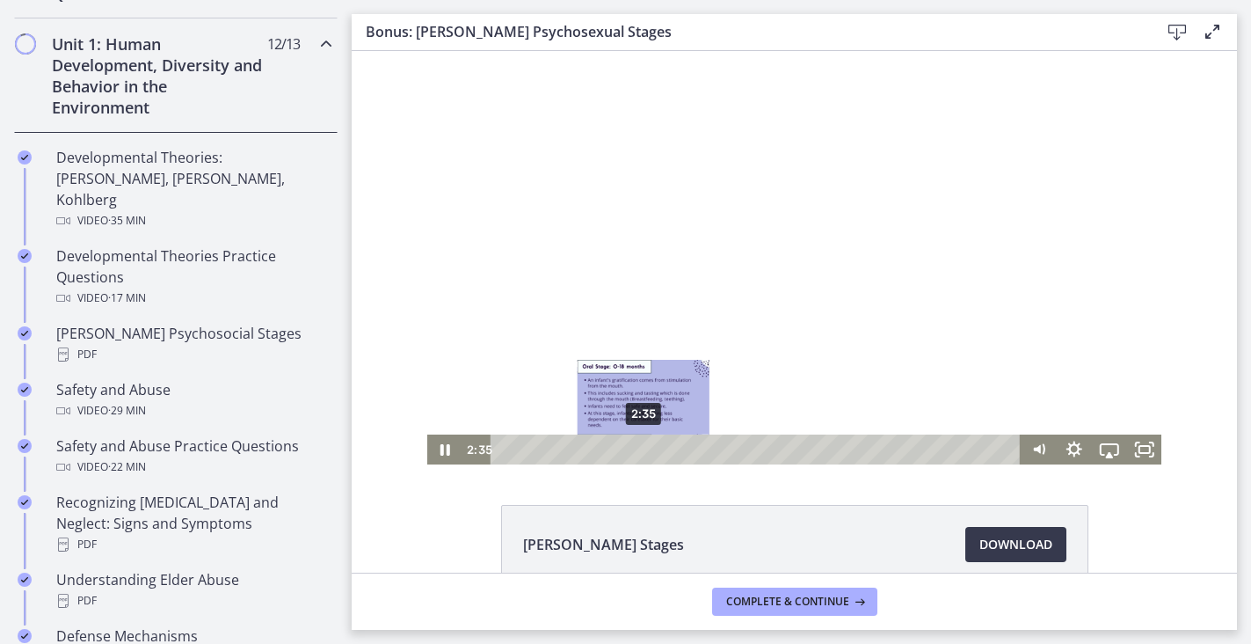
click at [644, 450] on div "2:35" at bounding box center [757, 449] width 509 height 30
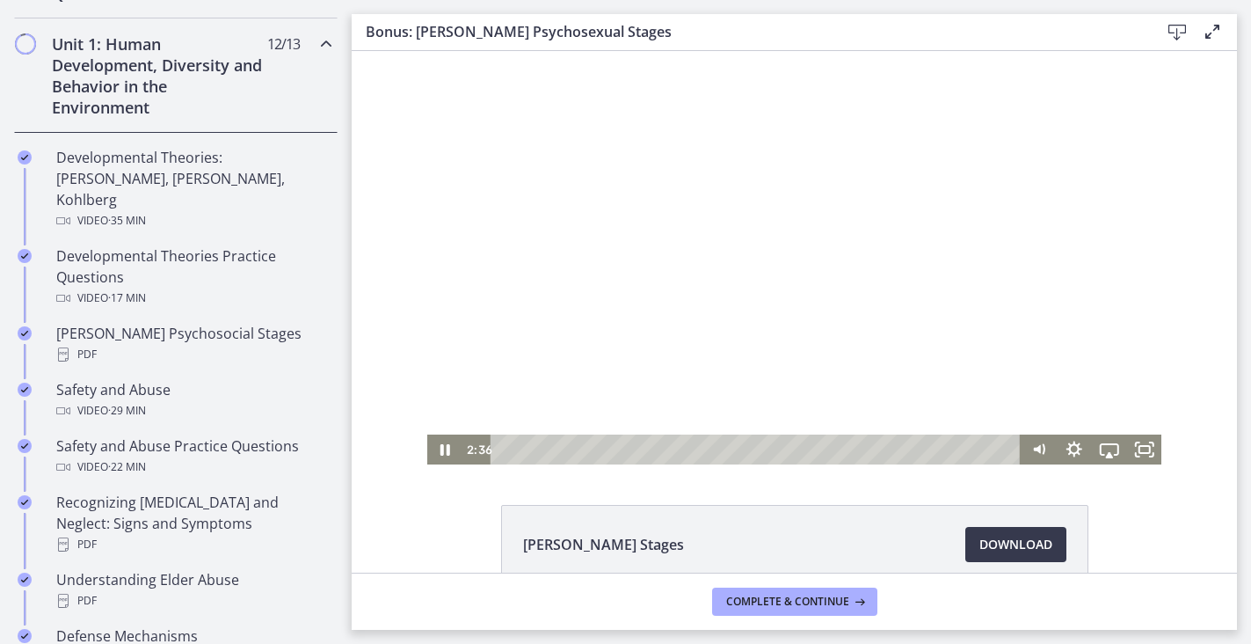
click at [446, 315] on div at bounding box center [794, 257] width 735 height 413
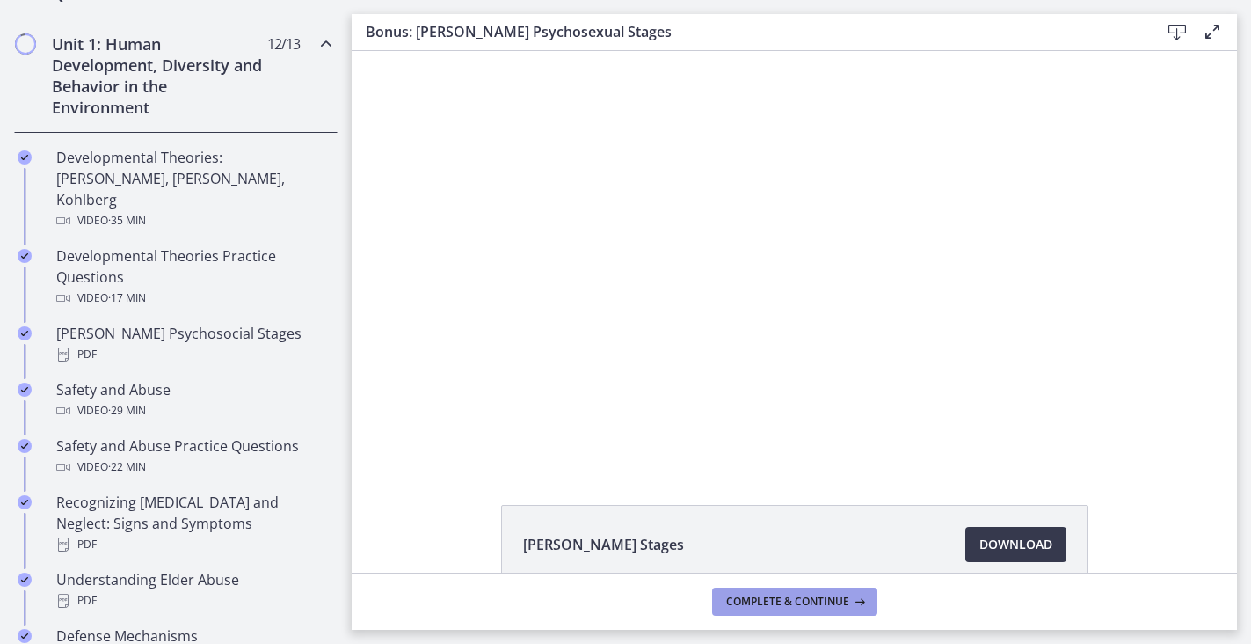
click at [738, 590] on button "Complete & continue" at bounding box center [794, 601] width 165 height 28
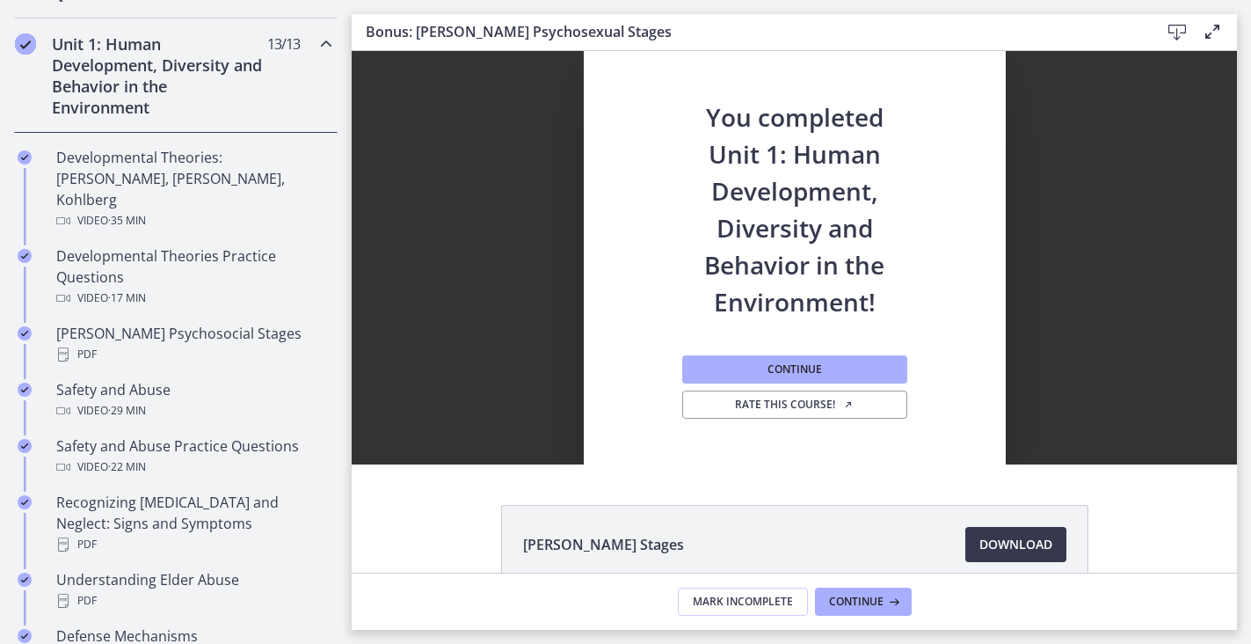
click at [1102, 205] on div "You completed Unit 1: Human Development, Diversity and Behavior in the Environm…" at bounding box center [794, 257] width 885 height 413
click at [779, 363] on span "Continue" at bounding box center [795, 369] width 55 height 14
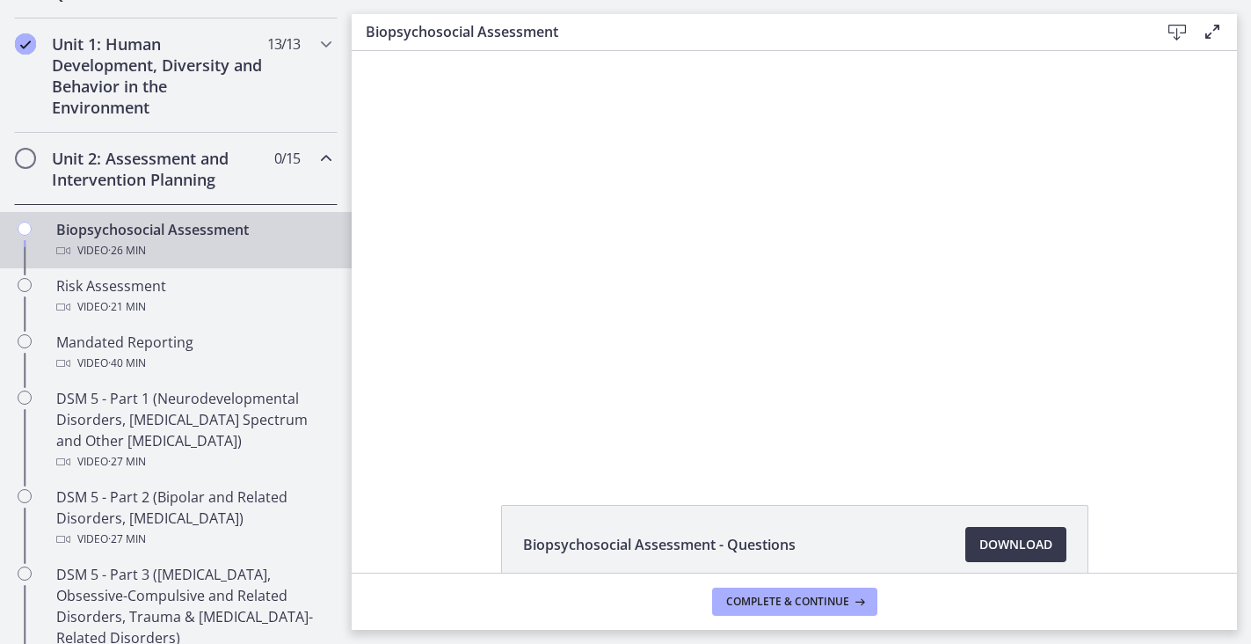
click at [307, 149] on div "Unit 2: Assessment and Intervention Planning 0 / 15 Completed" at bounding box center [176, 169] width 324 height 72
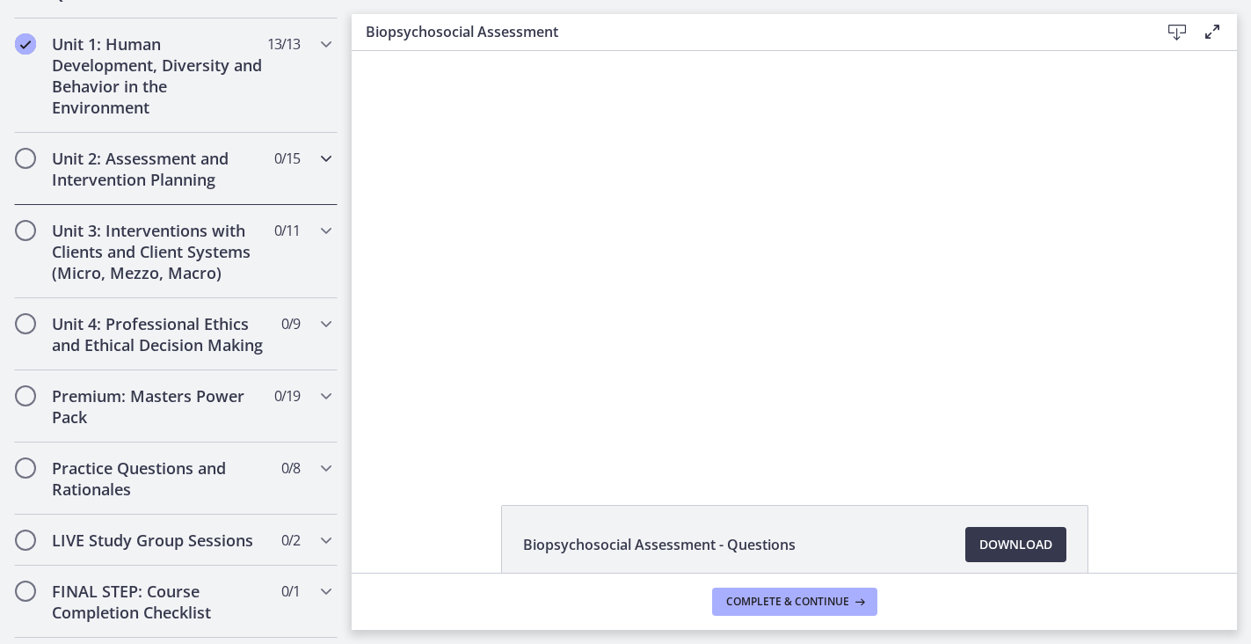
click at [283, 167] on span "0 / 15 Completed" at bounding box center [287, 158] width 26 height 21
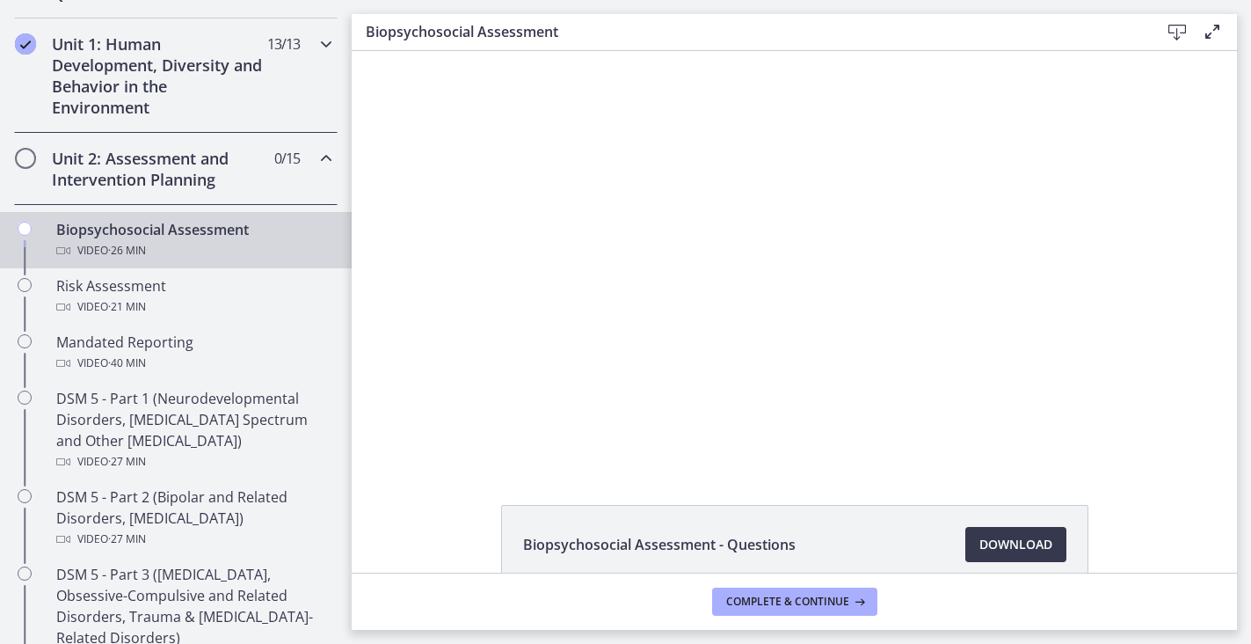
click at [264, 89] on h2 "Unit 1: Human Development, Diversity and Behavior in the Environment" at bounding box center [159, 75] width 215 height 84
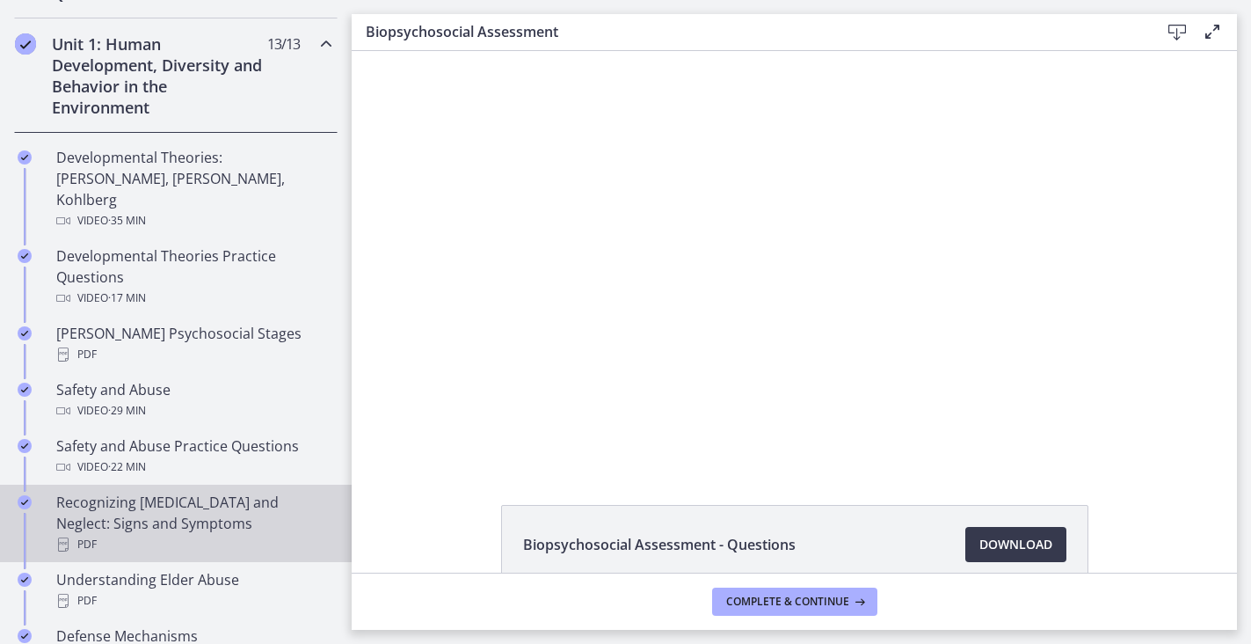
click at [92, 534] on div "PDF" at bounding box center [193, 544] width 274 height 21
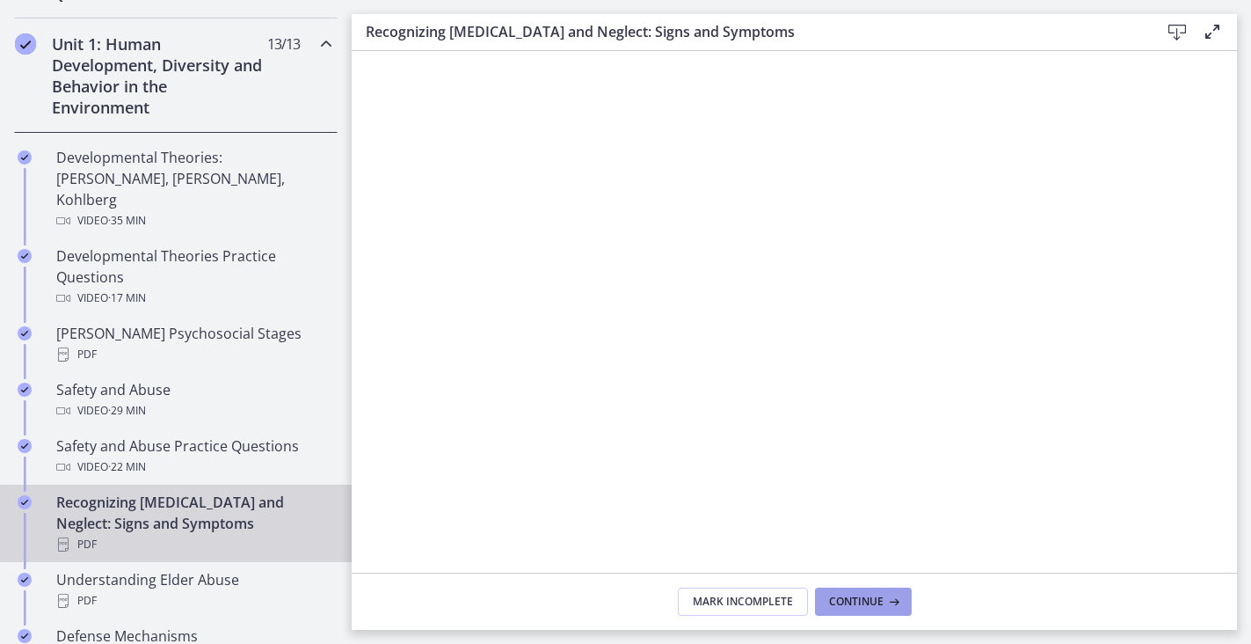
click at [874, 608] on span "Continue" at bounding box center [856, 601] width 55 height 14
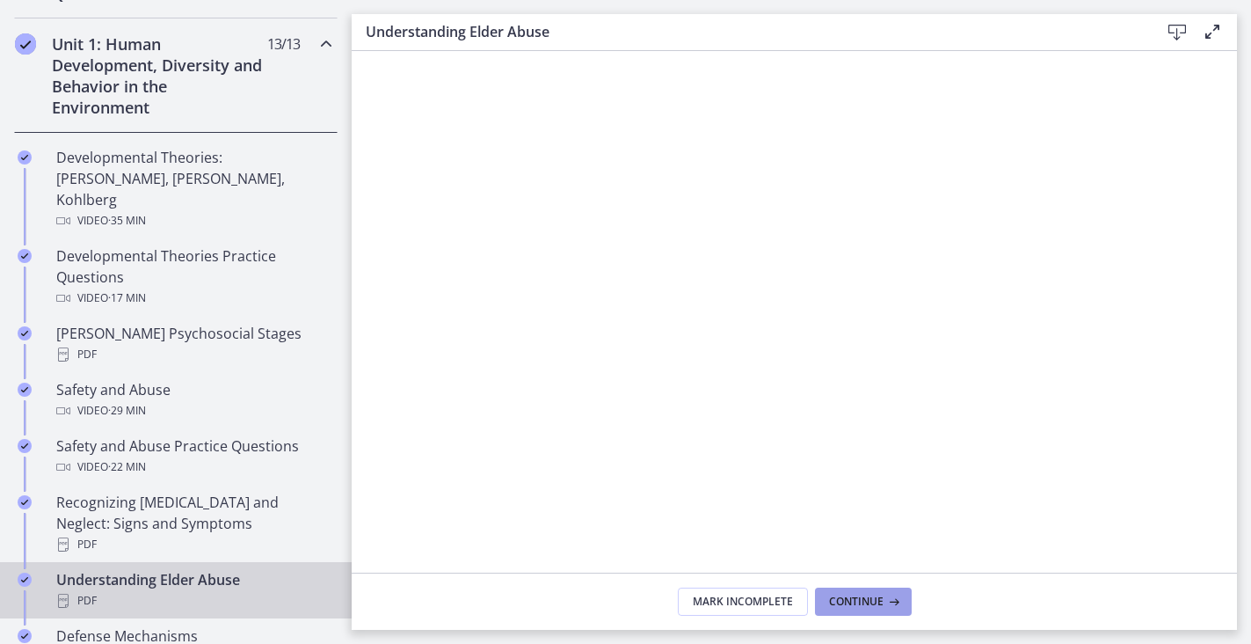
click at [874, 608] on span "Continue" at bounding box center [856, 601] width 55 height 14
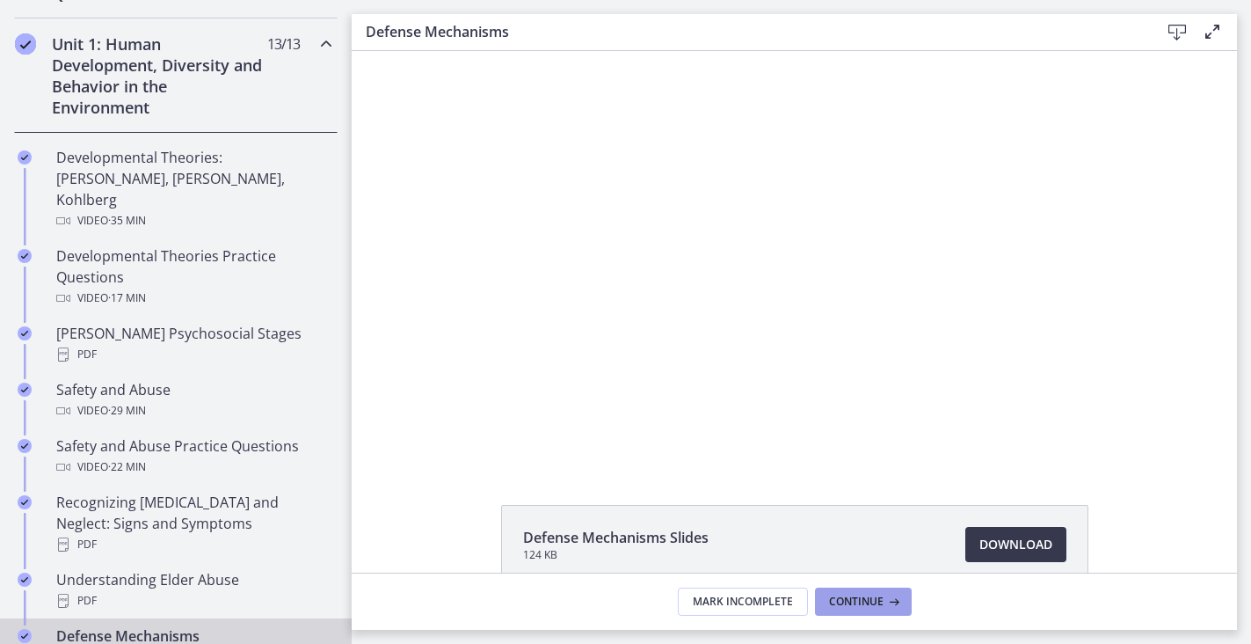
click at [874, 608] on span "Continue" at bounding box center [856, 601] width 55 height 14
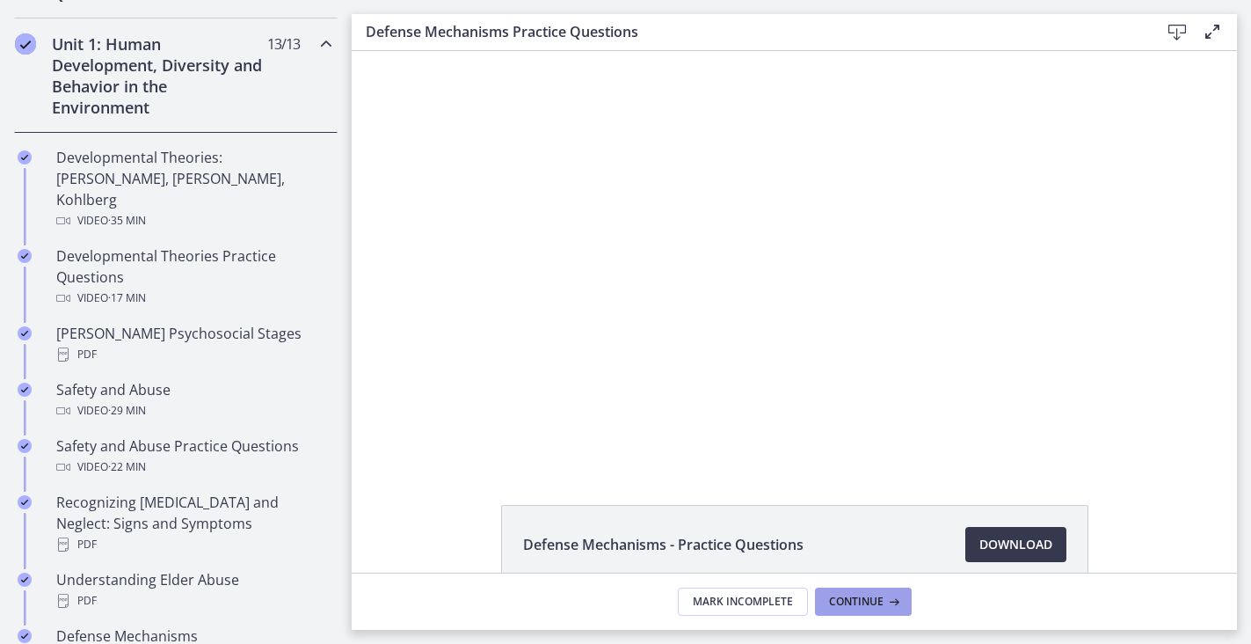
click at [874, 608] on span "Continue" at bounding box center [856, 601] width 55 height 14
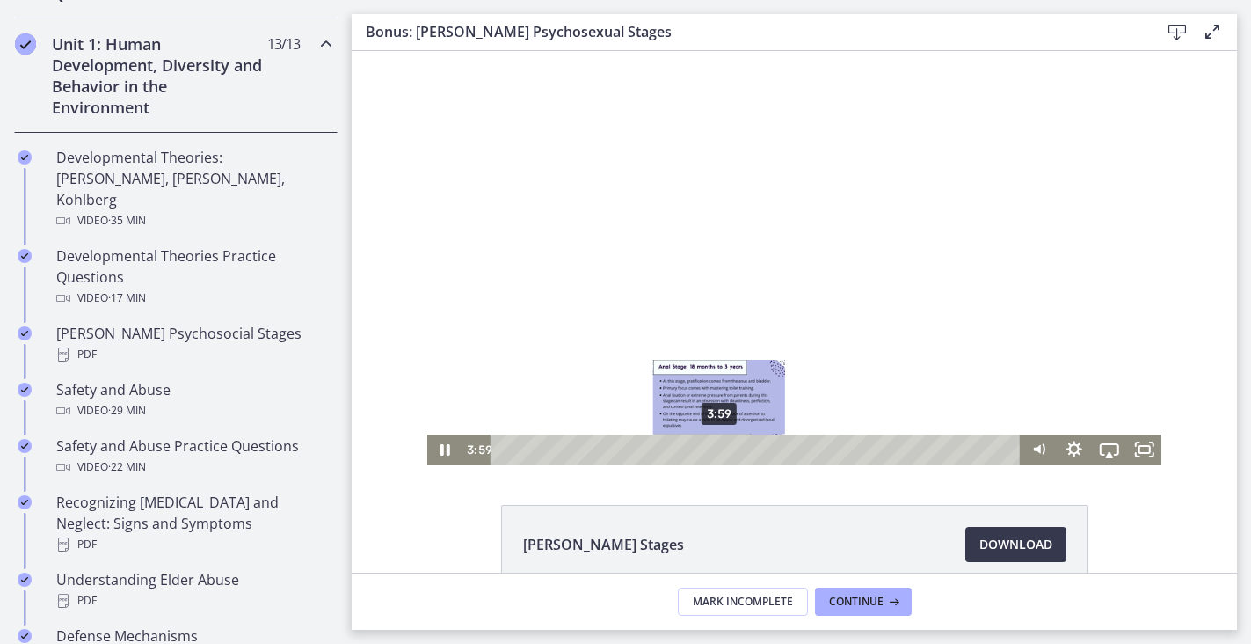
click at [719, 448] on div "3:59" at bounding box center [757, 449] width 509 height 30
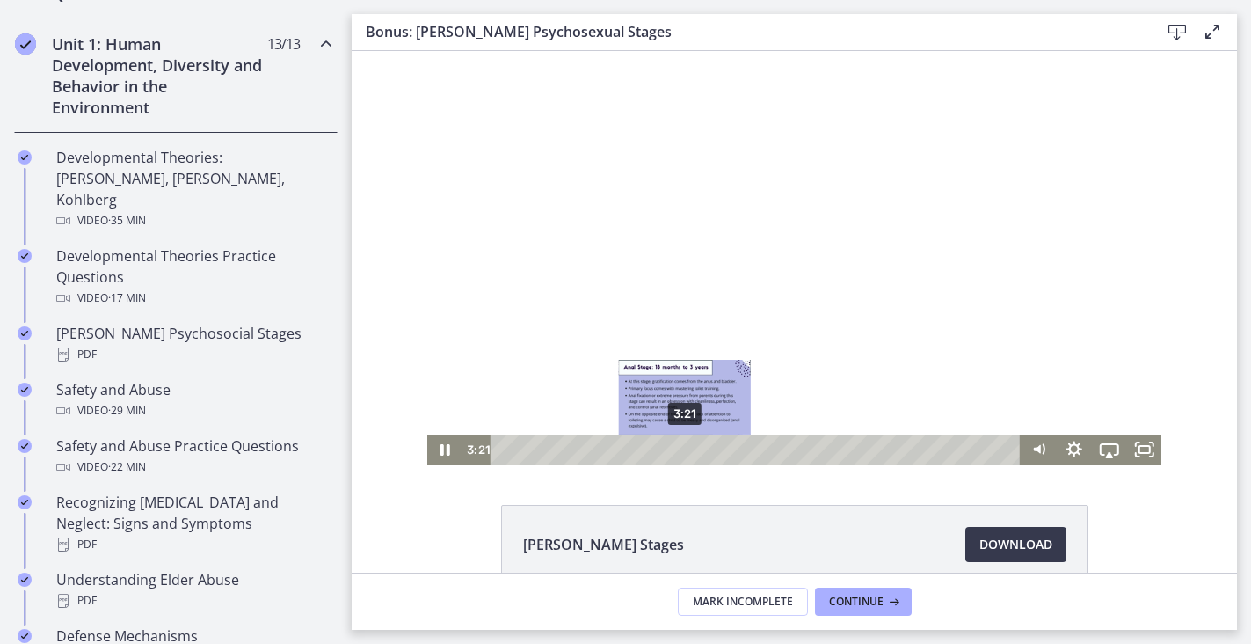
click at [685, 451] on div "3:21" at bounding box center [757, 449] width 509 height 30
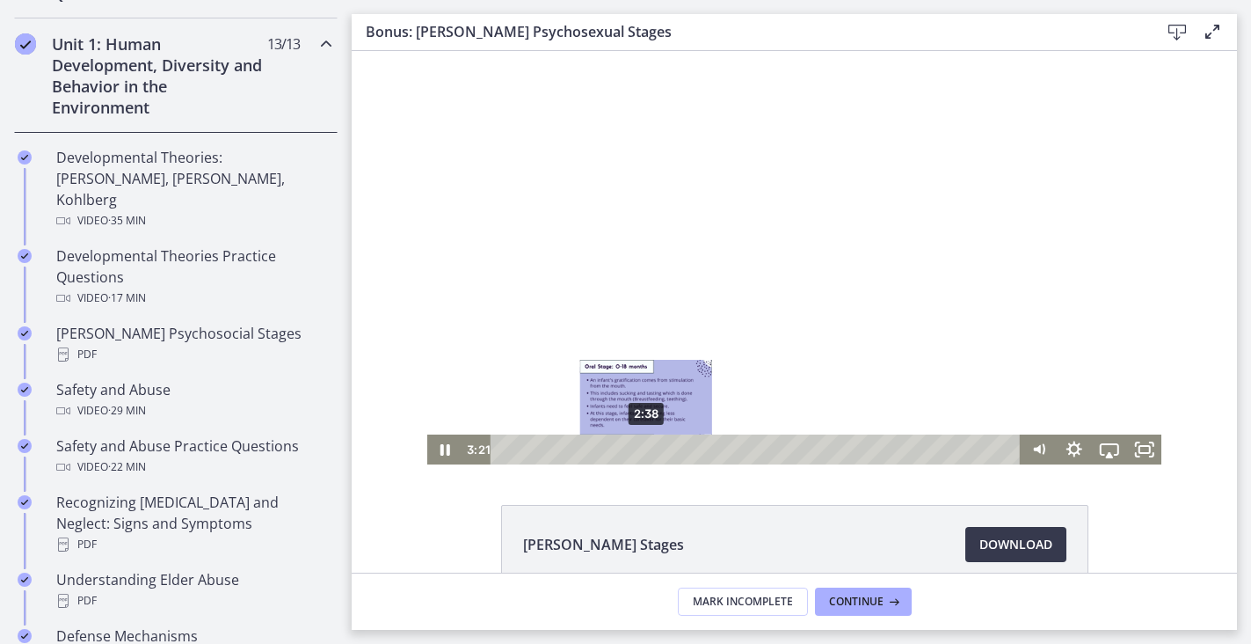
click at [646, 451] on div "2:38" at bounding box center [757, 449] width 509 height 30
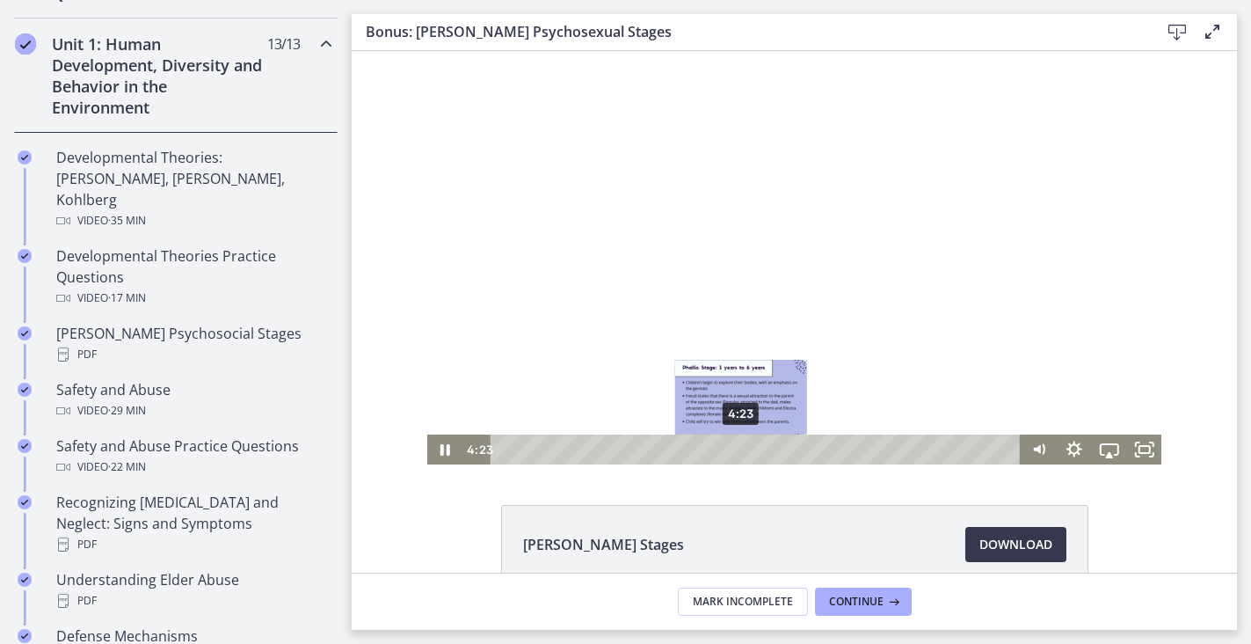
click at [741, 448] on div "4:23" at bounding box center [757, 449] width 509 height 30
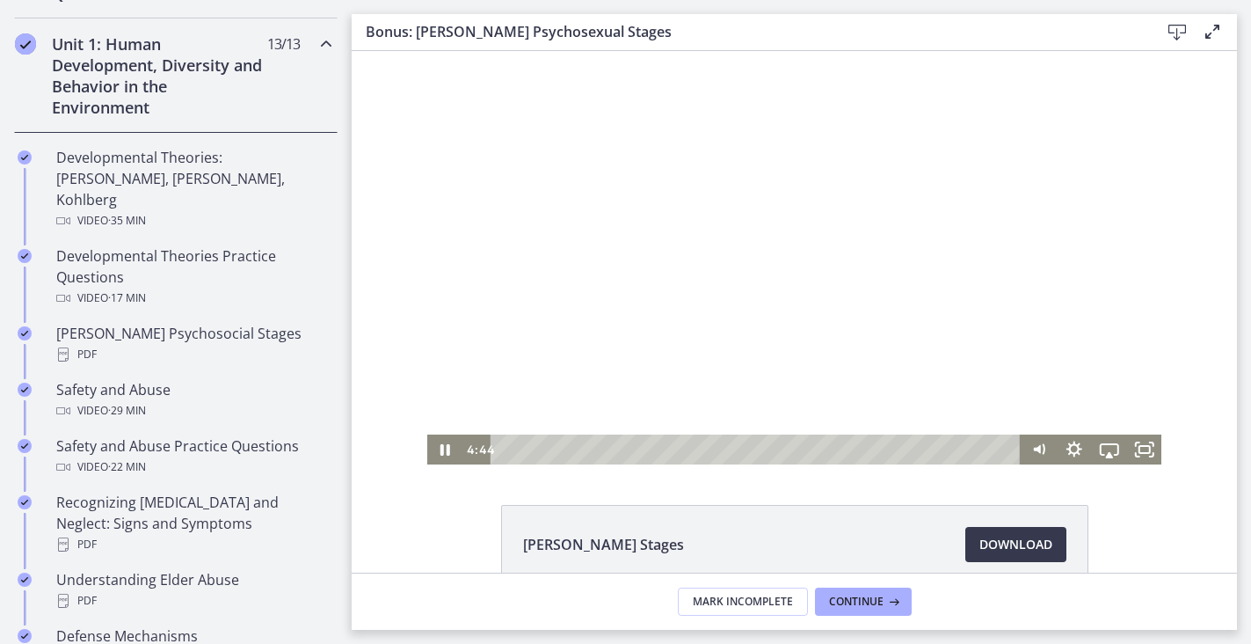
click at [841, 192] on div at bounding box center [794, 257] width 735 height 413
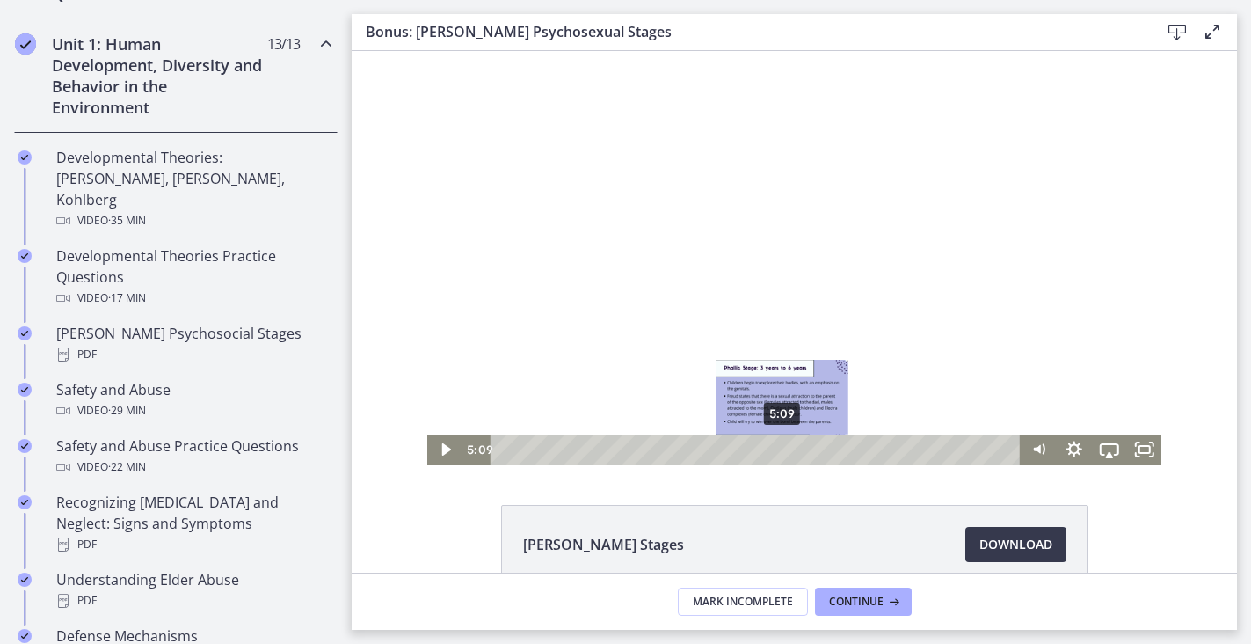
click at [783, 452] on div "5:09" at bounding box center [757, 449] width 509 height 30
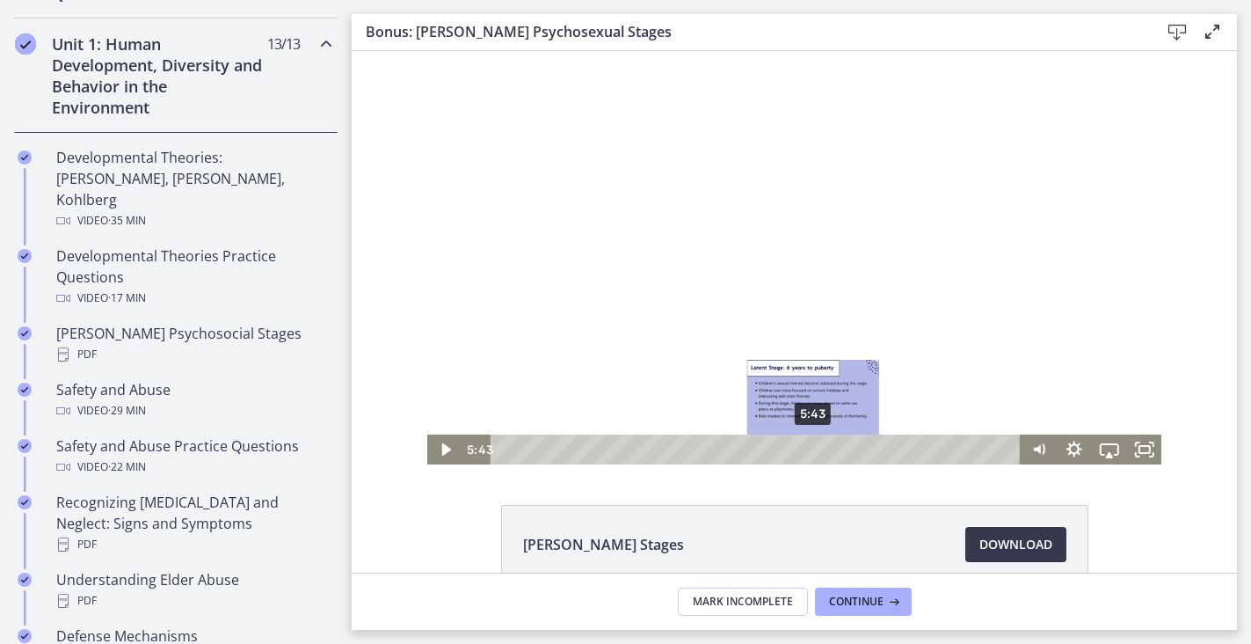
click at [813, 452] on div "5:43" at bounding box center [757, 449] width 509 height 30
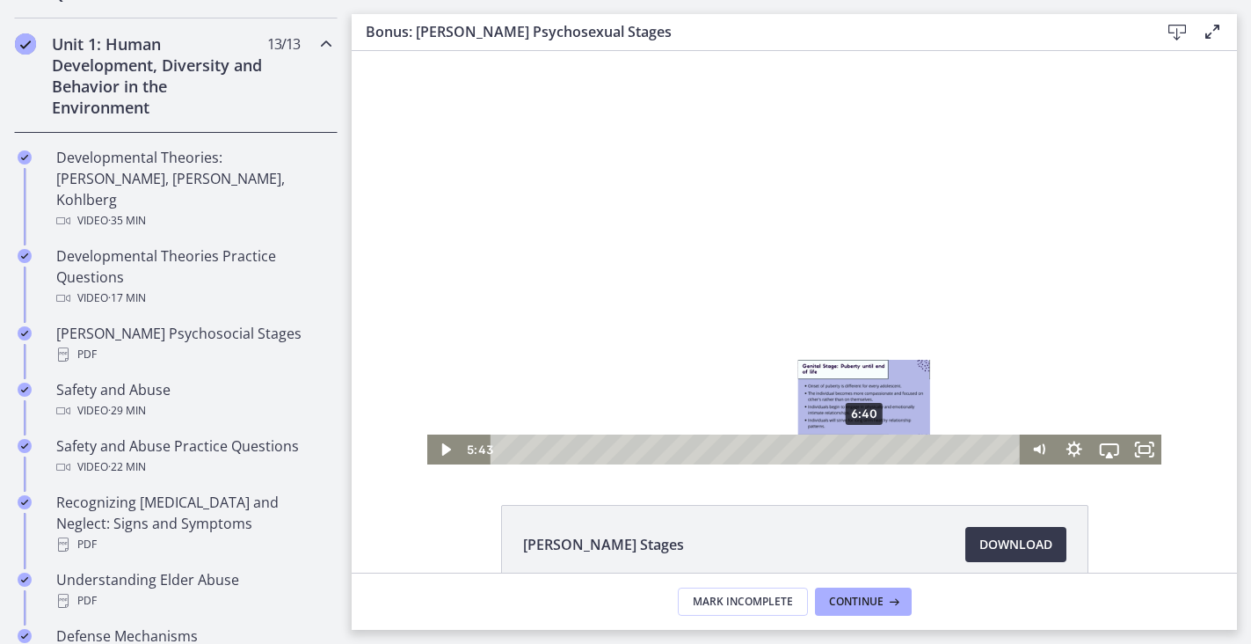
click at [865, 448] on div "6:40" at bounding box center [757, 449] width 509 height 30
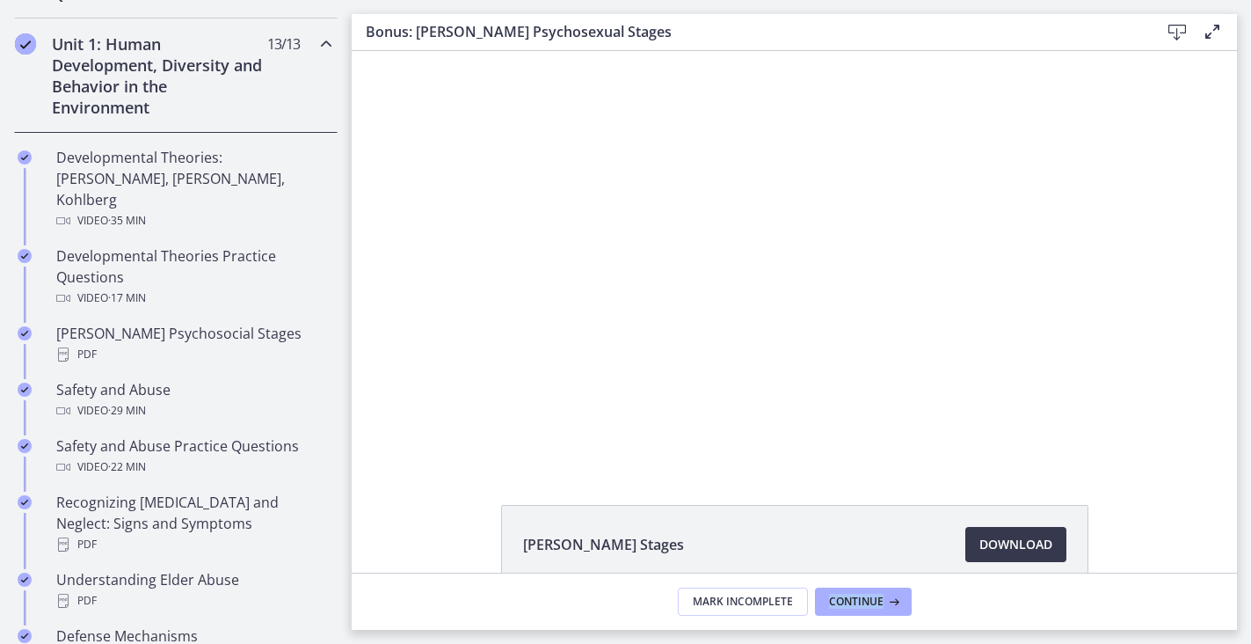
drag, startPoint x: 1036, startPoint y: 606, endPoint x: 1039, endPoint y: 616, distance: 10.3
click at [1039, 616] on footer "Mark Incomplete Continue" at bounding box center [794, 600] width 885 height 57
click at [861, 593] on button "Continue" at bounding box center [863, 601] width 97 height 28
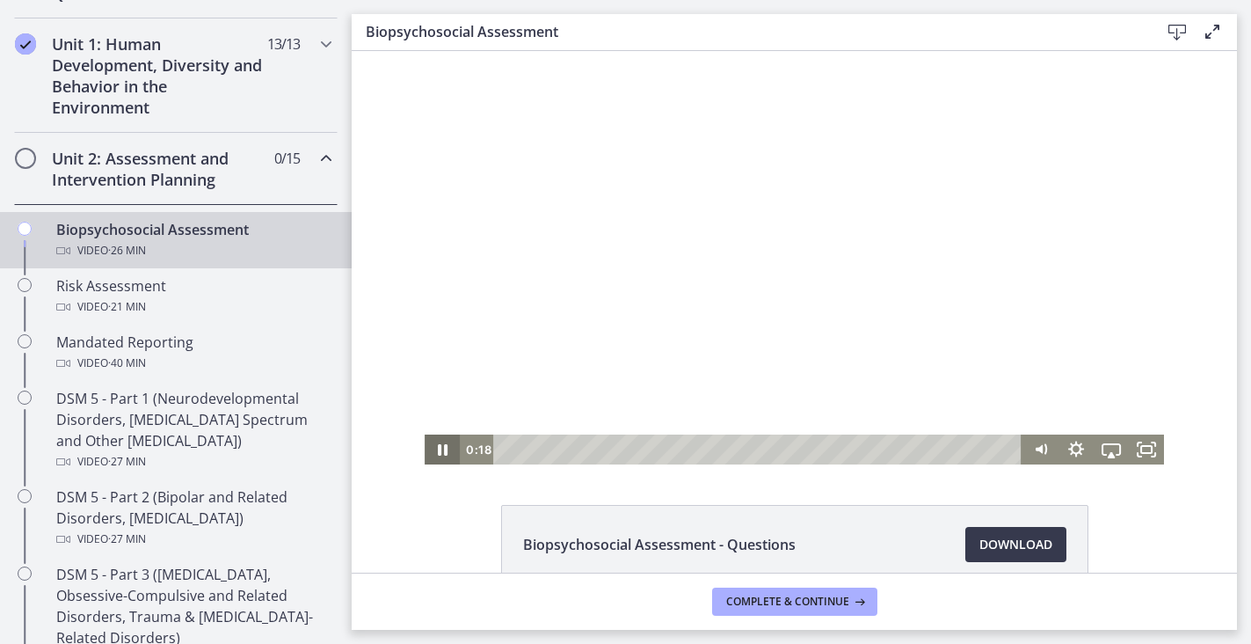
click at [440, 457] on icon "Pause" at bounding box center [442, 449] width 35 height 30
